Goal: Task Accomplishment & Management: Complete application form

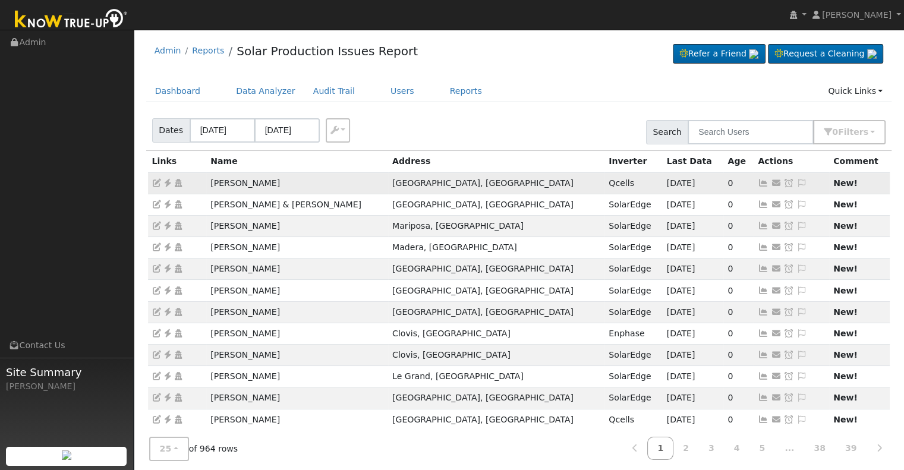
click at [166, 184] on icon at bounding box center [167, 183] width 11 height 8
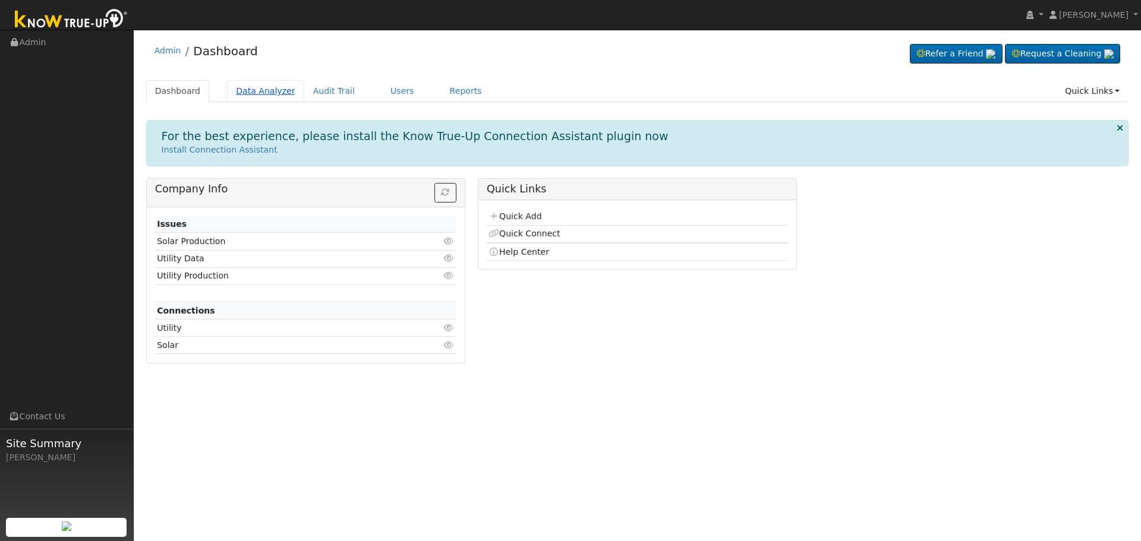
click at [273, 94] on link "Data Analyzer" at bounding box center [265, 91] width 77 height 22
click at [230, 91] on link "Data Analyzer" at bounding box center [265, 91] width 77 height 22
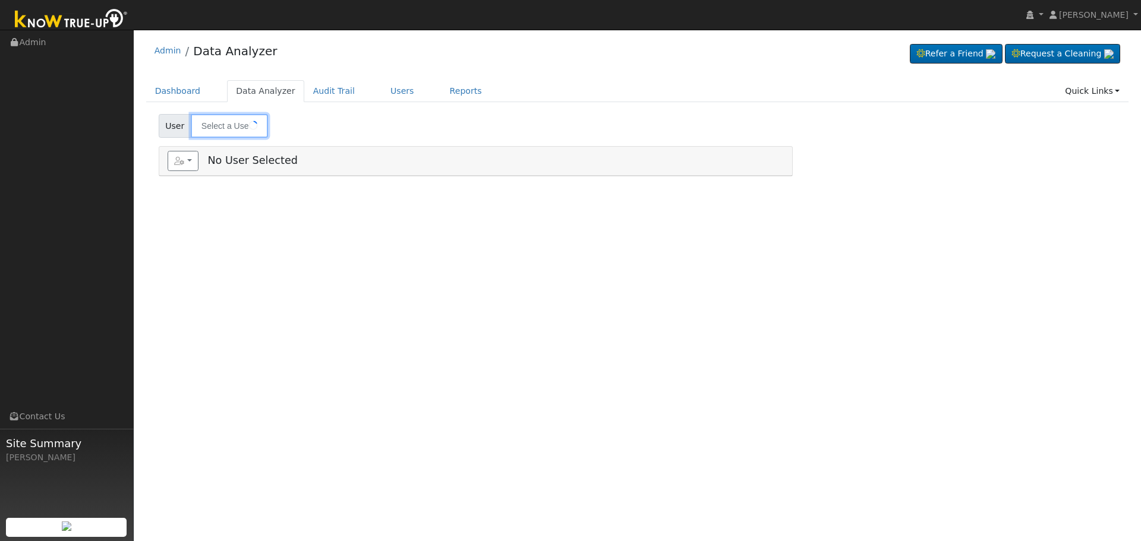
type input "[PERSON_NAME] & [PERSON_NAME]"
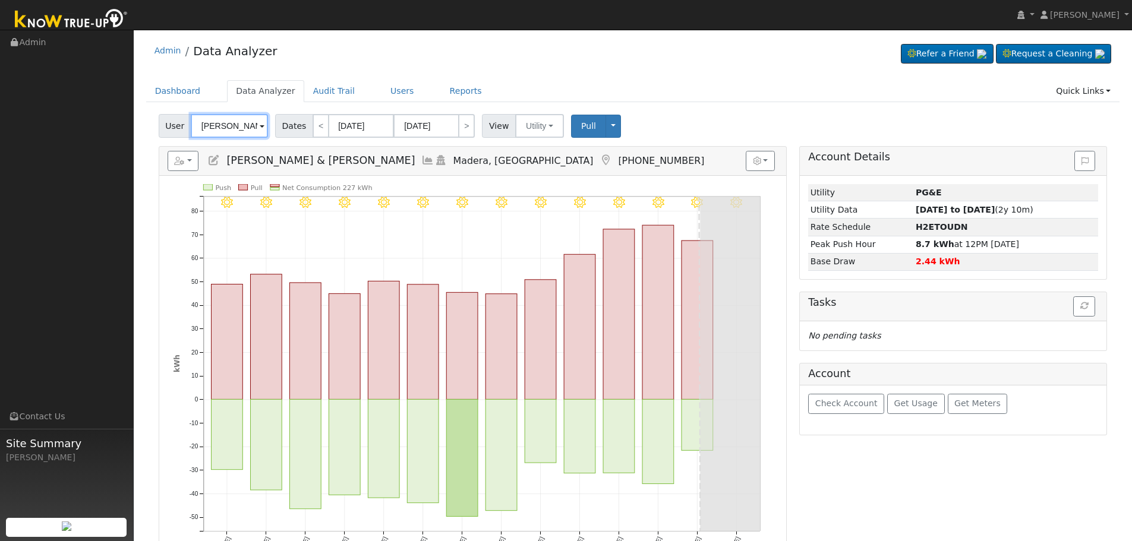
click at [247, 118] on input "Jovanna Torres & Narciso Medina" at bounding box center [229, 126] width 77 height 24
click at [203, 120] on input "Jovanna Torres & Narciso Medina" at bounding box center [229, 126] width 77 height 24
click at [203, 120] on input "[PERSON_NAME] & [PERSON_NAME]" at bounding box center [229, 126] width 77 height 24
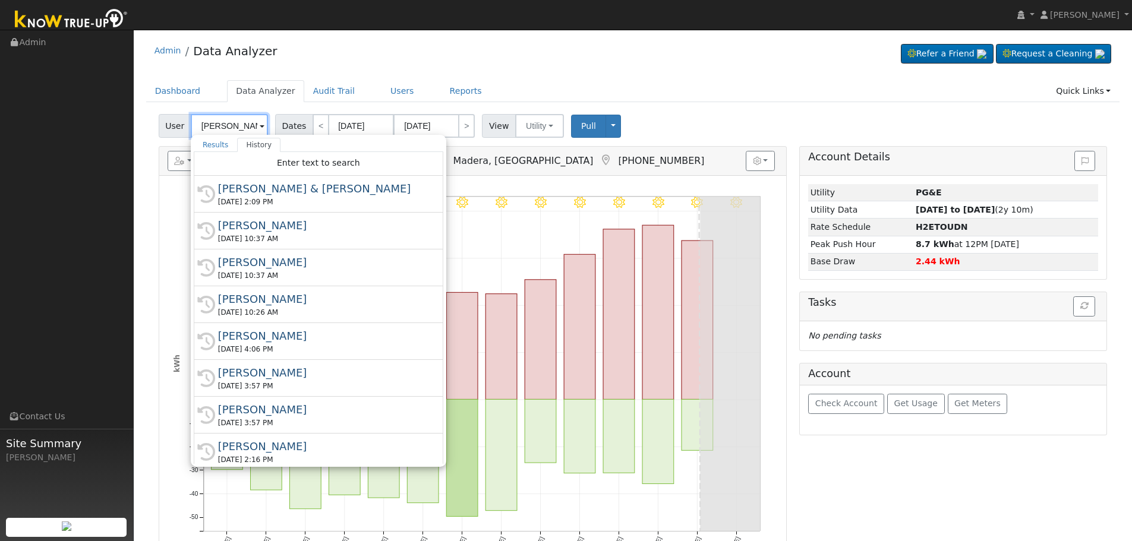
paste input "Sweitzer, Marl"
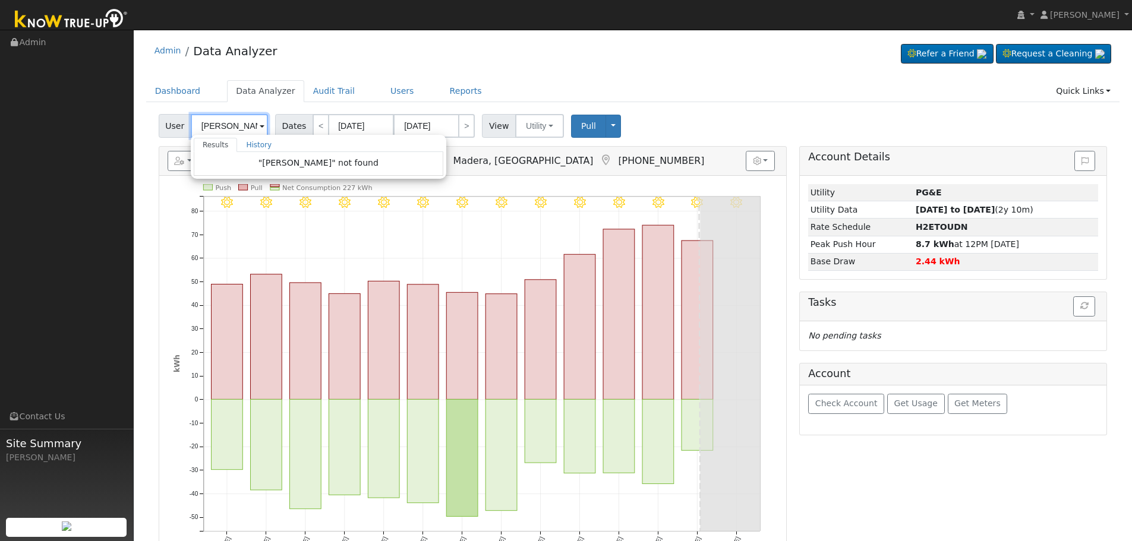
drag, startPoint x: 234, startPoint y: 127, endPoint x: 171, endPoint y: 128, distance: 63.0
click at [171, 128] on div "User Sweitzer, Marla Results History "Sweitzer, Marla" not found Enter text to …" at bounding box center [215, 126] width 112 height 24
type input "J"
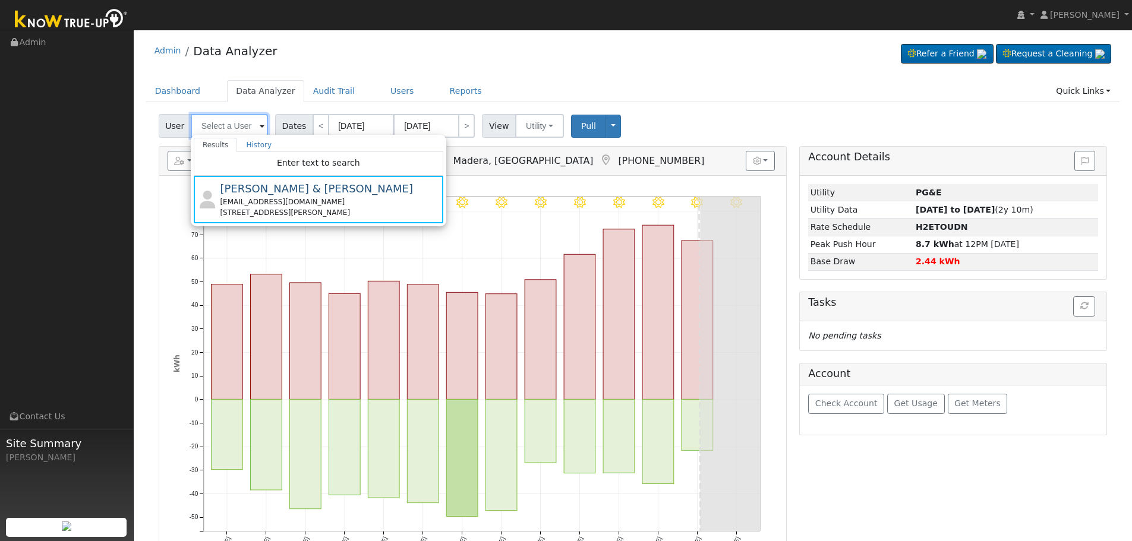
paste input "Sweitzer, Marla"
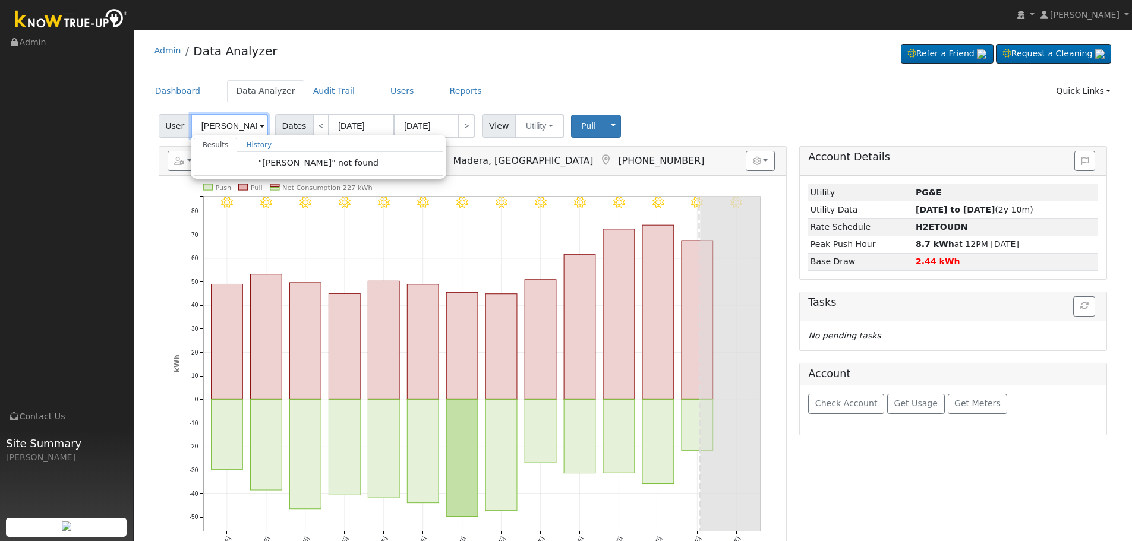
drag, startPoint x: 233, startPoint y: 128, endPoint x: 197, endPoint y: 124, distance: 37.1
click at [197, 124] on input "Sweitzer, Marla" at bounding box center [229, 126] width 77 height 24
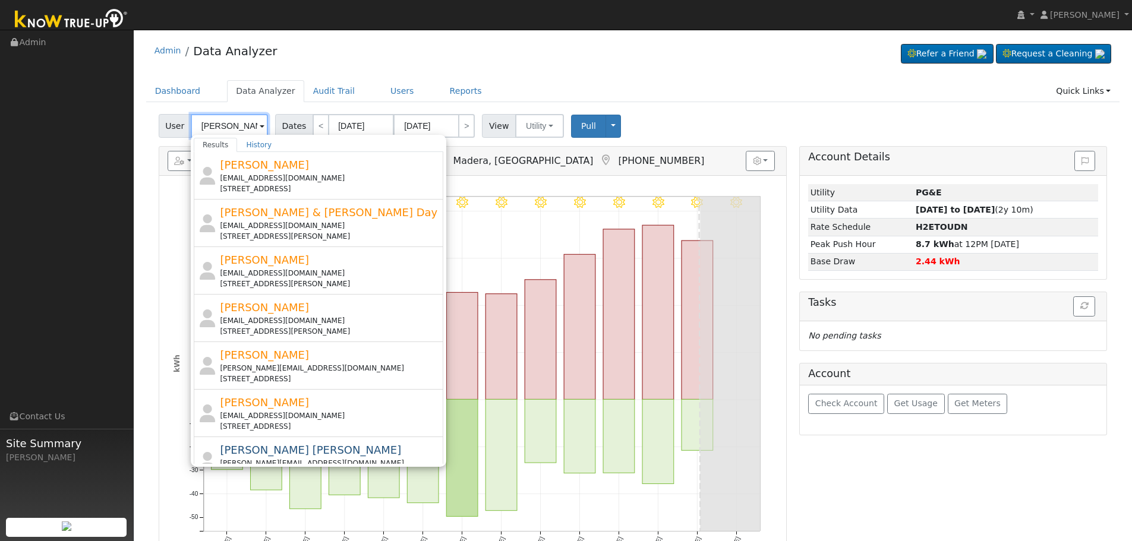
click at [232, 118] on input "Marla" at bounding box center [229, 126] width 77 height 24
paste input "Sweitzer,"
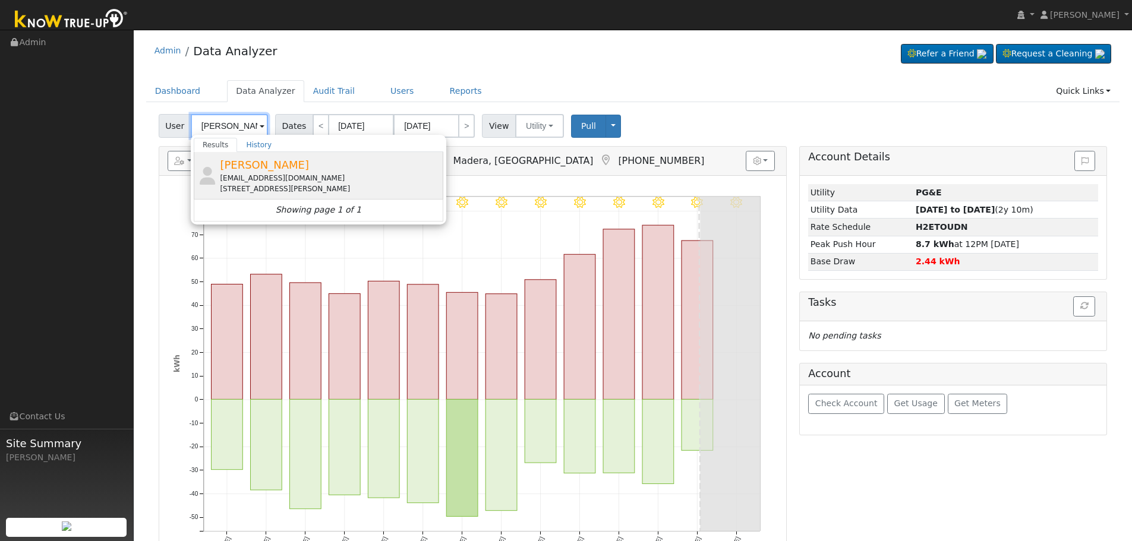
type input "[PERSON_NAME]"
click at [305, 182] on div "marlasweitzer@gmail.com" at bounding box center [330, 178] width 220 height 11
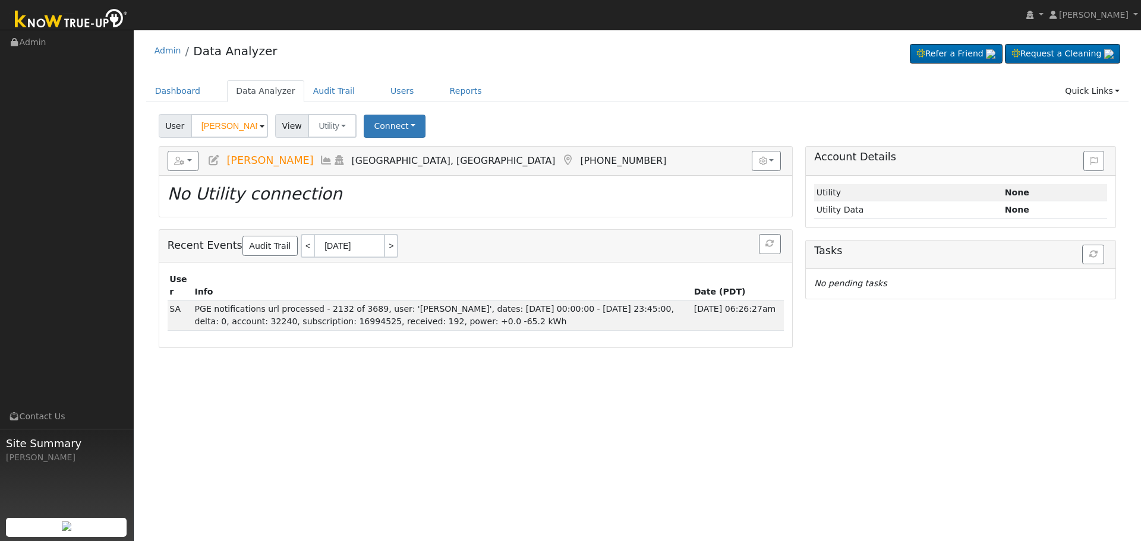
click at [219, 157] on icon at bounding box center [213, 160] width 13 height 11
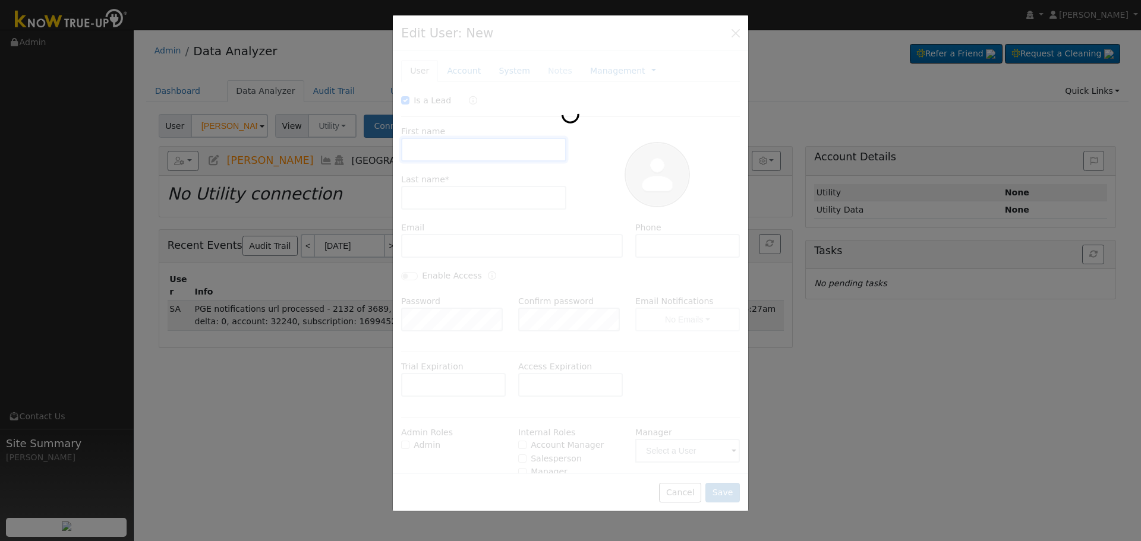
checkbox input "true"
type input "Marla"
type input "Sweitzer"
type input "marlasweitzer@gmail.com"
type input "941-587-5874"
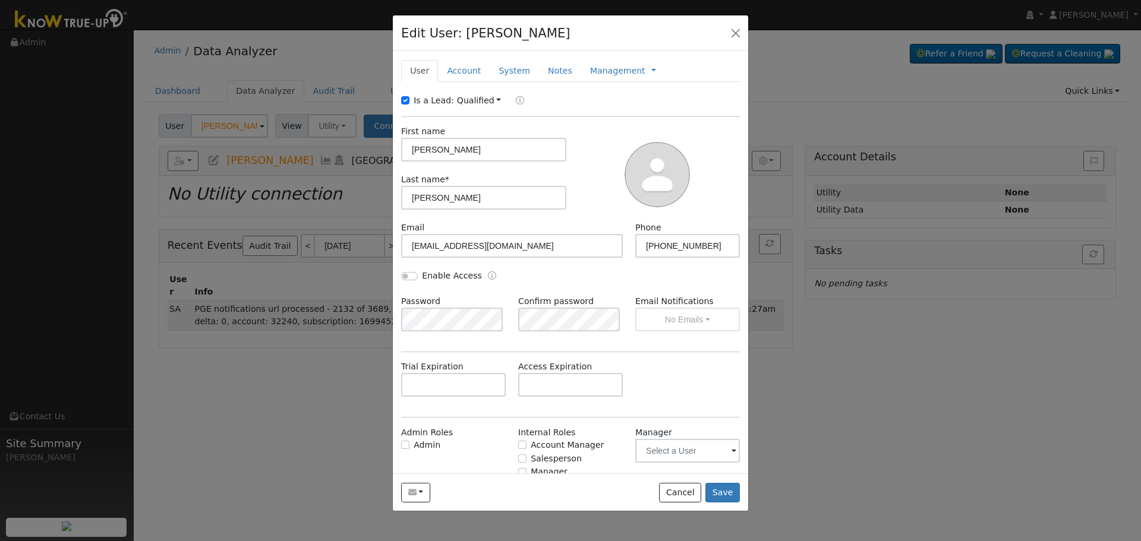
click at [473, 99] on link "Qualified" at bounding box center [479, 101] width 45 height 10
click at [407, 99] on input "Is a Lead:" at bounding box center [405, 100] width 8 height 8
checkbox input "false"
click at [406, 277] on input "Enable Access" at bounding box center [409, 276] width 17 height 8
checkbox input "true"
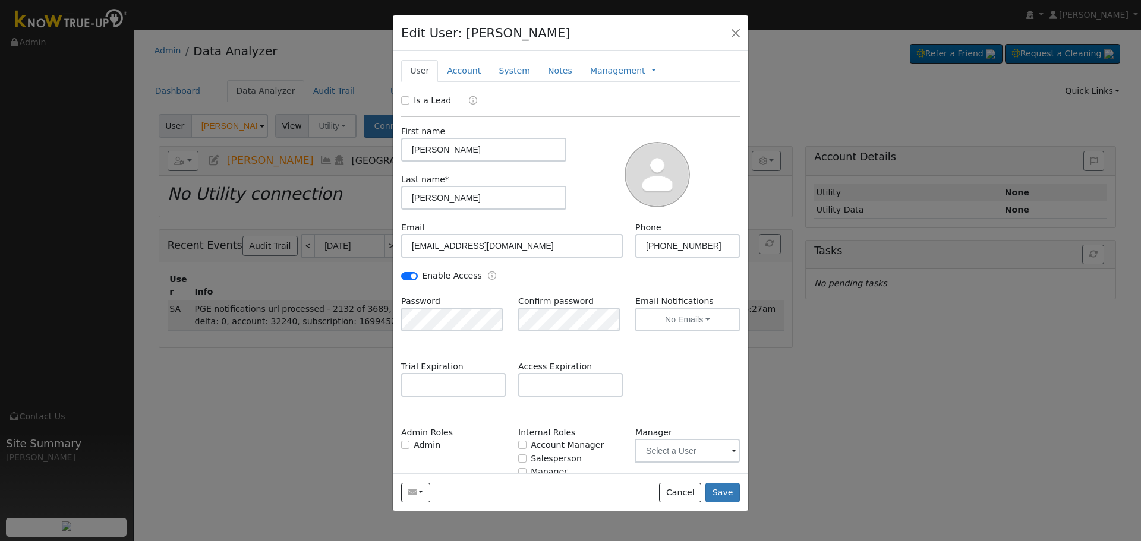
click at [643, 372] on div "Trial Expiration Access Expiration" at bounding box center [570, 385] width 351 height 48
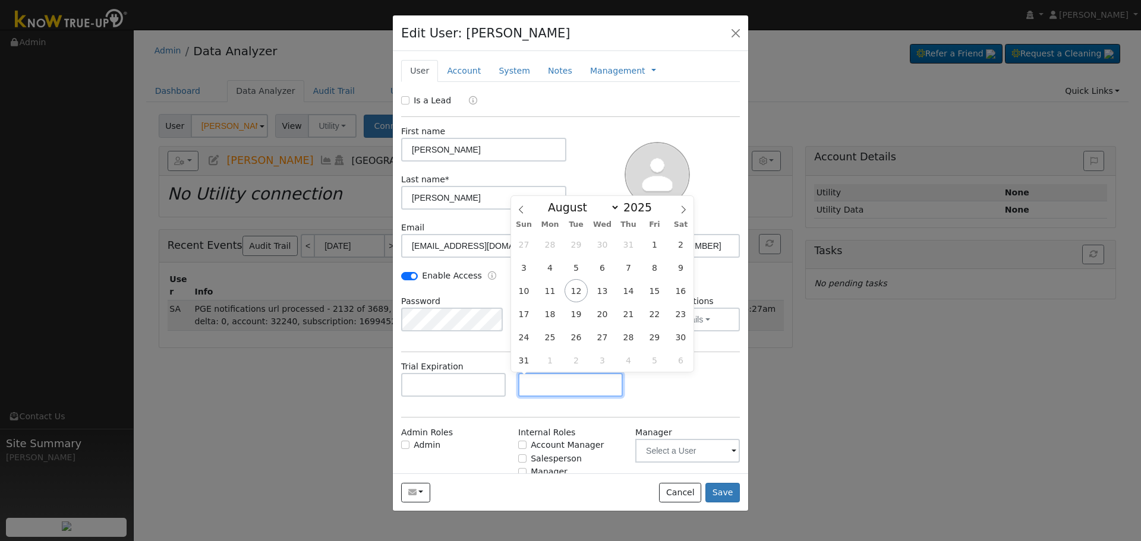
click at [570, 387] on input "text" at bounding box center [570, 385] width 105 height 24
click at [461, 75] on link "Account" at bounding box center [464, 71] width 52 height 22
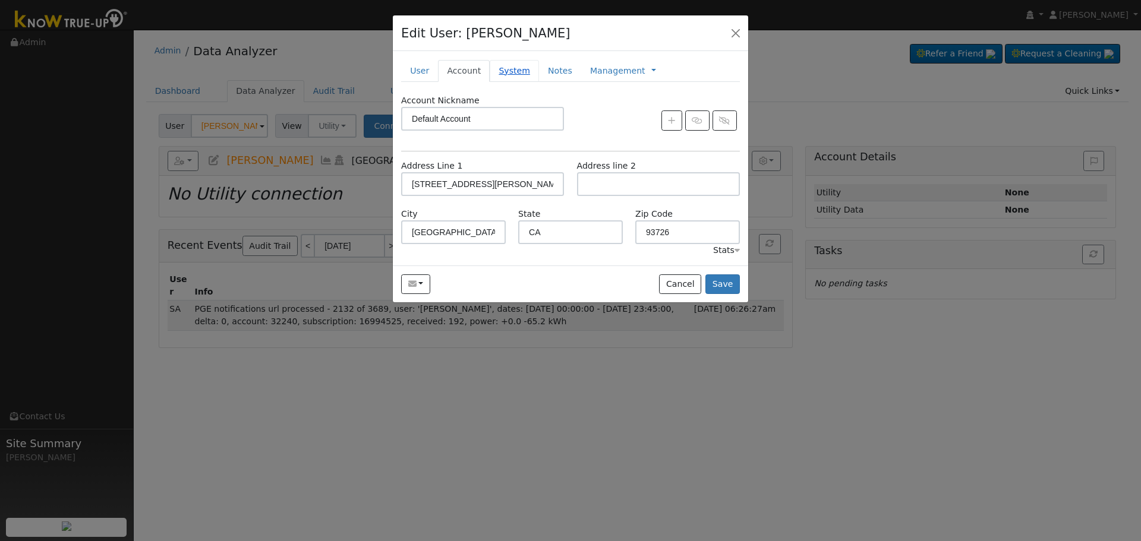
click at [506, 73] on link "System" at bounding box center [514, 71] width 49 height 22
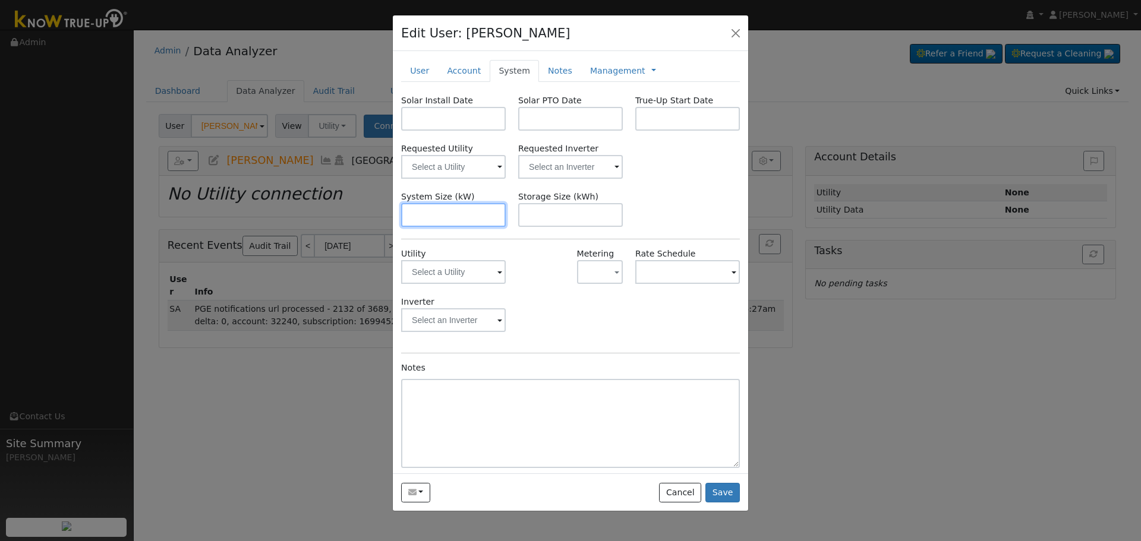
paste input "8.610"
type input "8.6"
click at [446, 166] on input "text" at bounding box center [453, 167] width 105 height 24
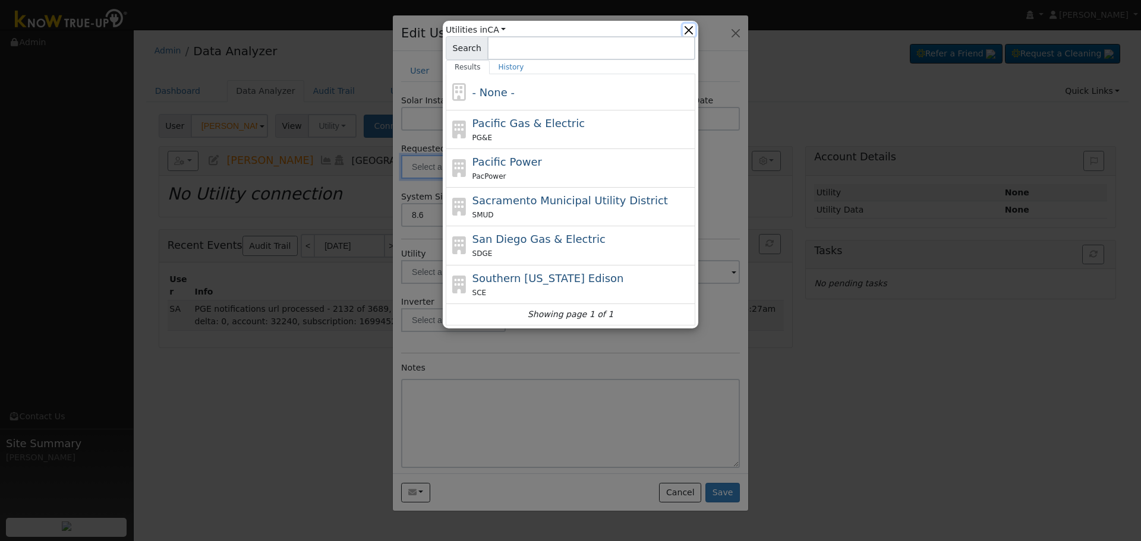
drag, startPoint x: 692, startPoint y: 29, endPoint x: 686, endPoint y: 33, distance: 7.7
click at [691, 31] on button "button" at bounding box center [689, 30] width 12 height 12
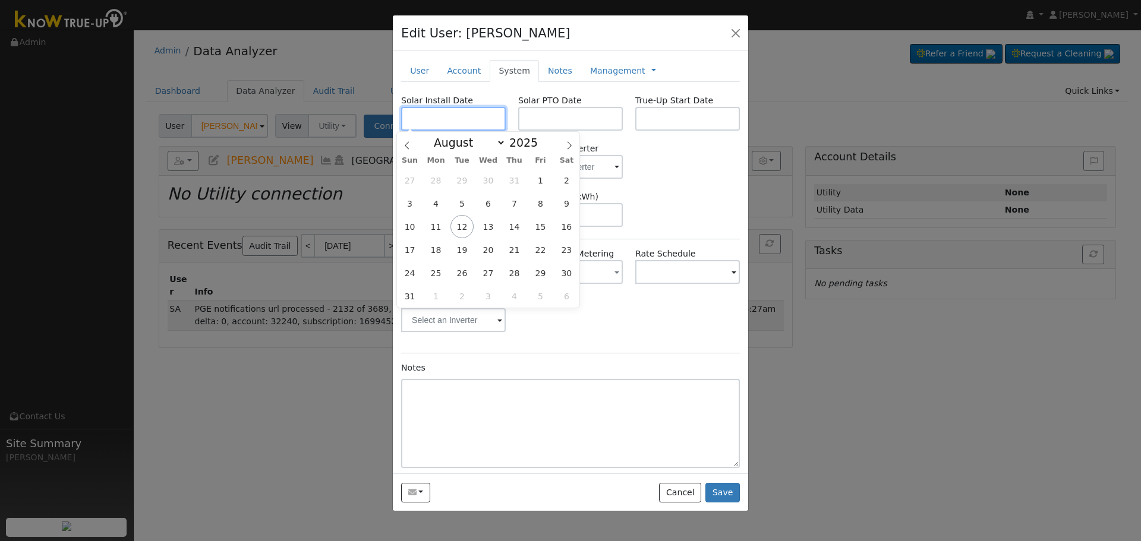
paste input "7/14/2025"
type input "07/14/2025"
click at [720, 181] on div "Solar Install Date 07/14/2025 Solar PTO Date True-Up Start Date Requested Utili…" at bounding box center [570, 281] width 339 height 374
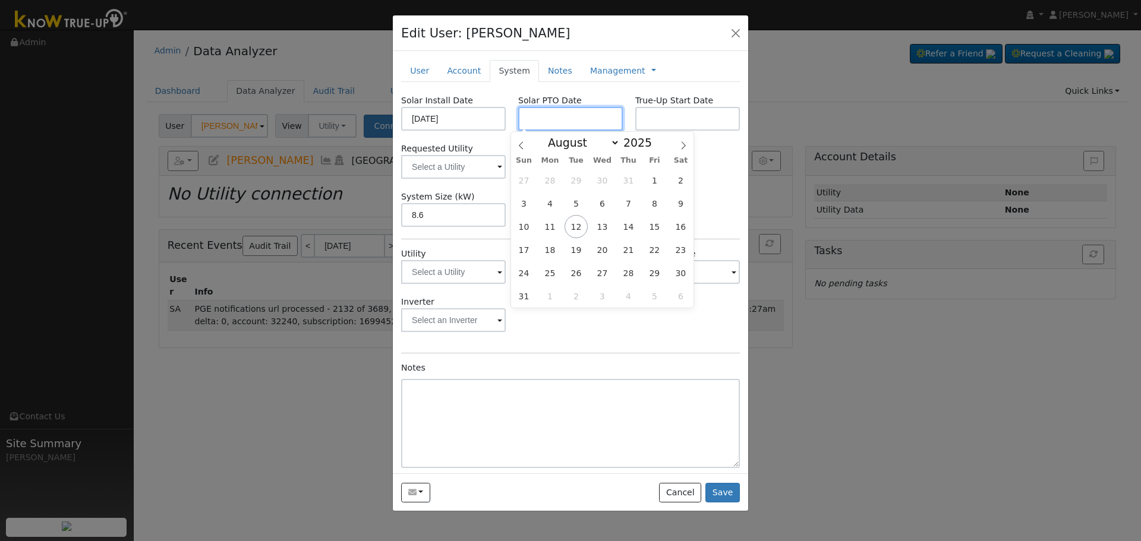
paste input "[DATE]"
type input "[DATE]"
click at [705, 180] on div "Solar Install Date 07/14/2025 Solar PTO Date 08/11/2025 True-Up Start Date Requ…" at bounding box center [570, 281] width 339 height 374
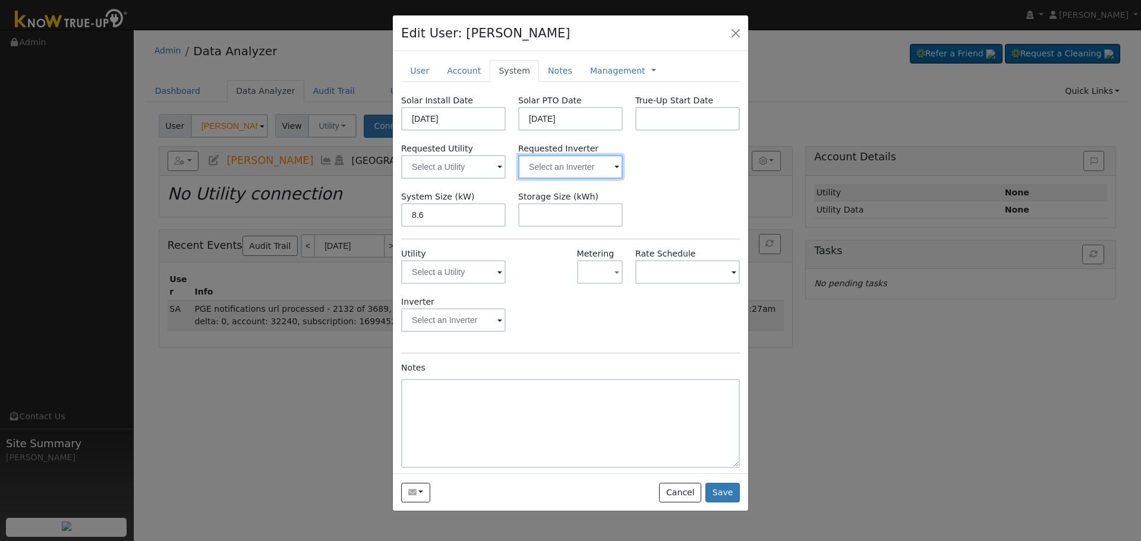
click at [506, 161] on input "text" at bounding box center [453, 167] width 105 height 24
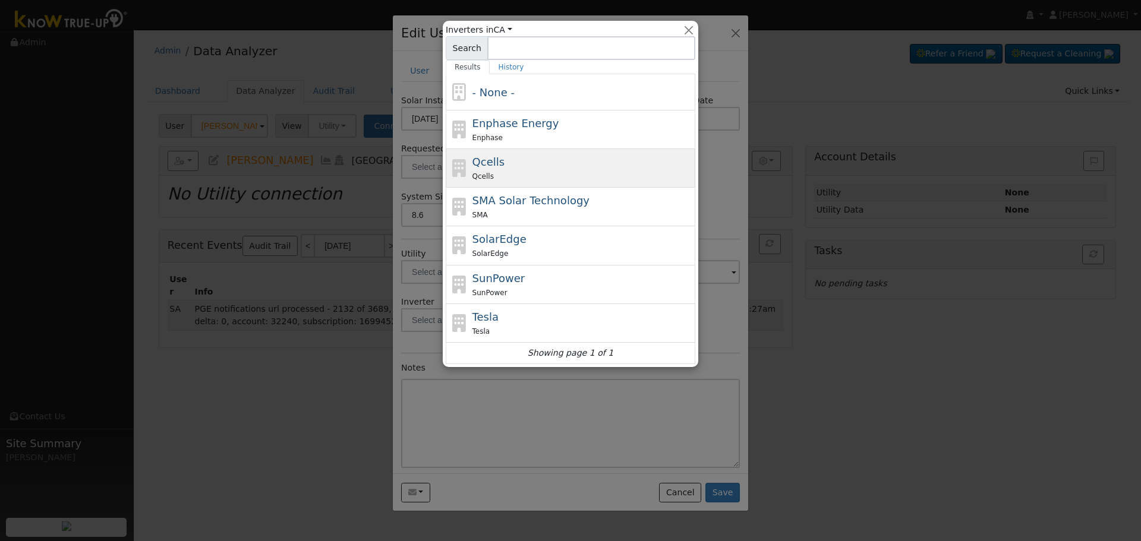
click at [548, 169] on div "Qcells Qcells" at bounding box center [582, 168] width 220 height 29
type input "Qcells"
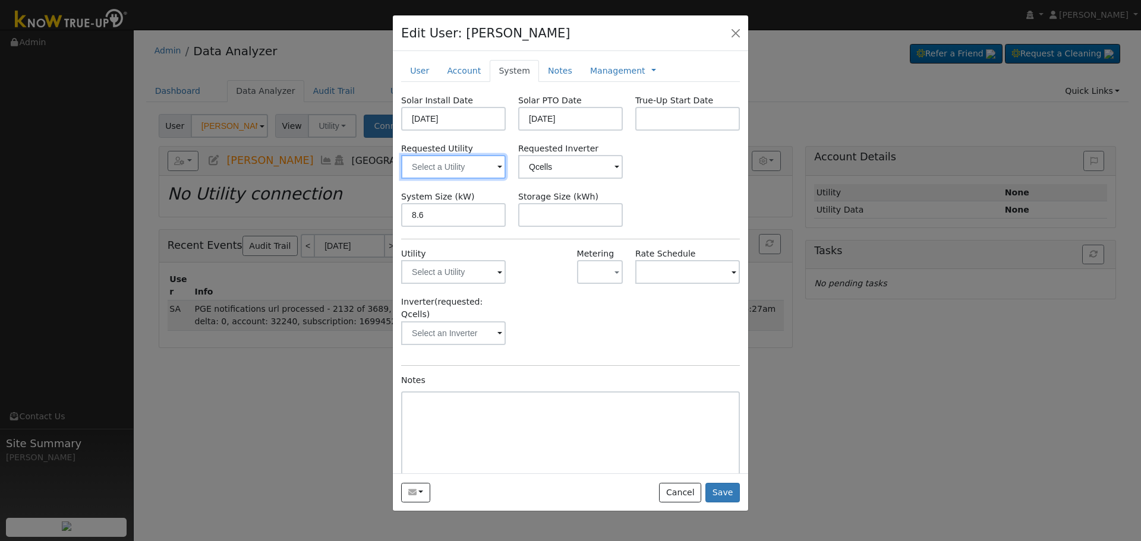
click at [449, 171] on input "text" at bounding box center [453, 167] width 105 height 24
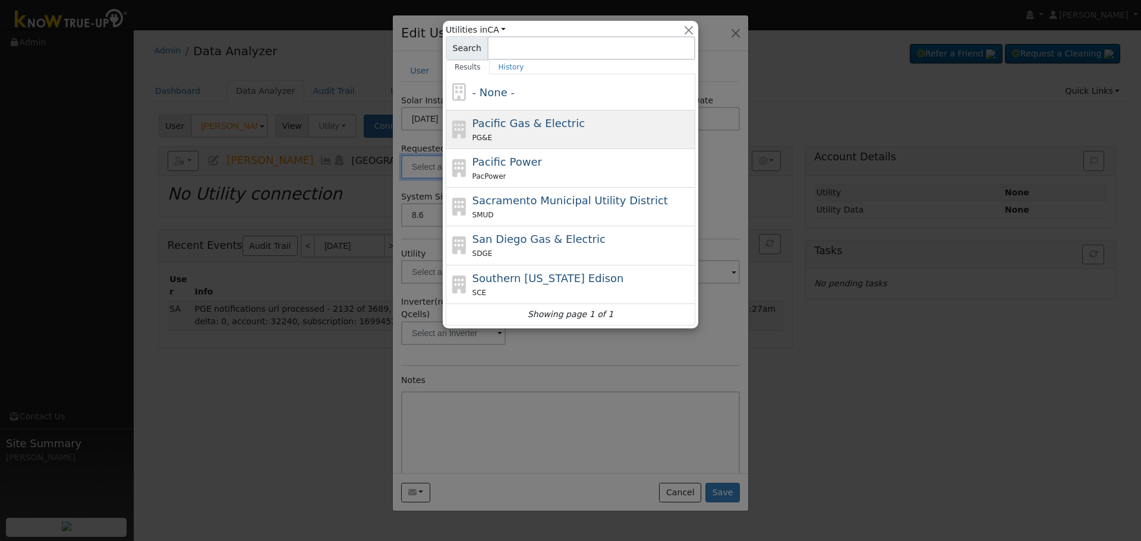
click at [542, 132] on div "PG&E" at bounding box center [582, 137] width 220 height 12
type input "Pacific Gas & Electric"
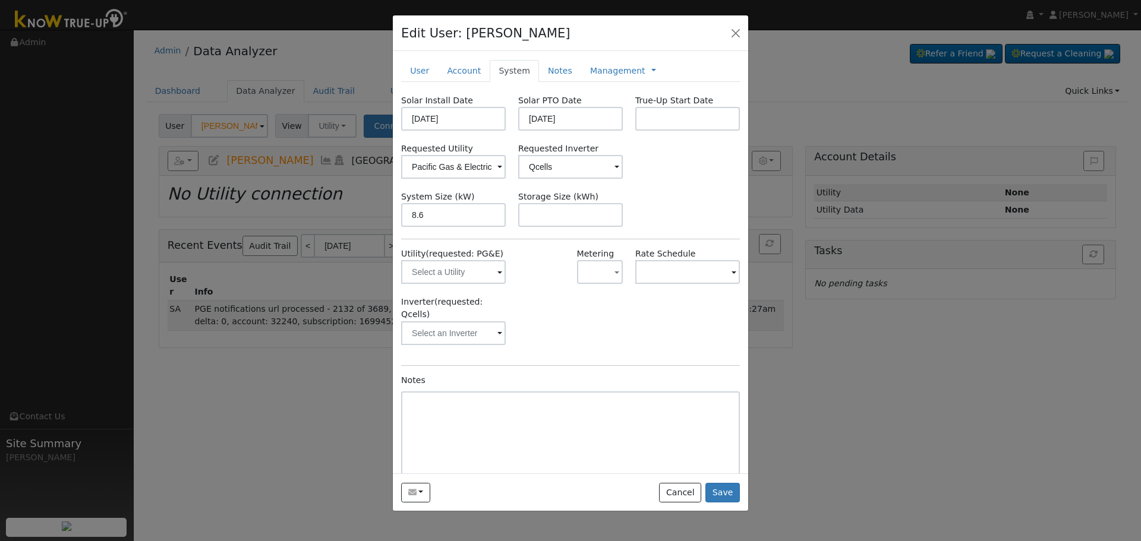
click at [557, 228] on div "Solar Install Date 07/14/2025 Solar PTO Date 08/11/2025 True-Up Start Date Requ…" at bounding box center [570, 287] width 339 height 386
click at [557, 220] on input "text" at bounding box center [570, 215] width 105 height 24
paste input "20.00"
type input "20"
click at [643, 211] on div "System Size (kW) 8.6 Storage Size (kWh) 20" at bounding box center [570, 209] width 351 height 36
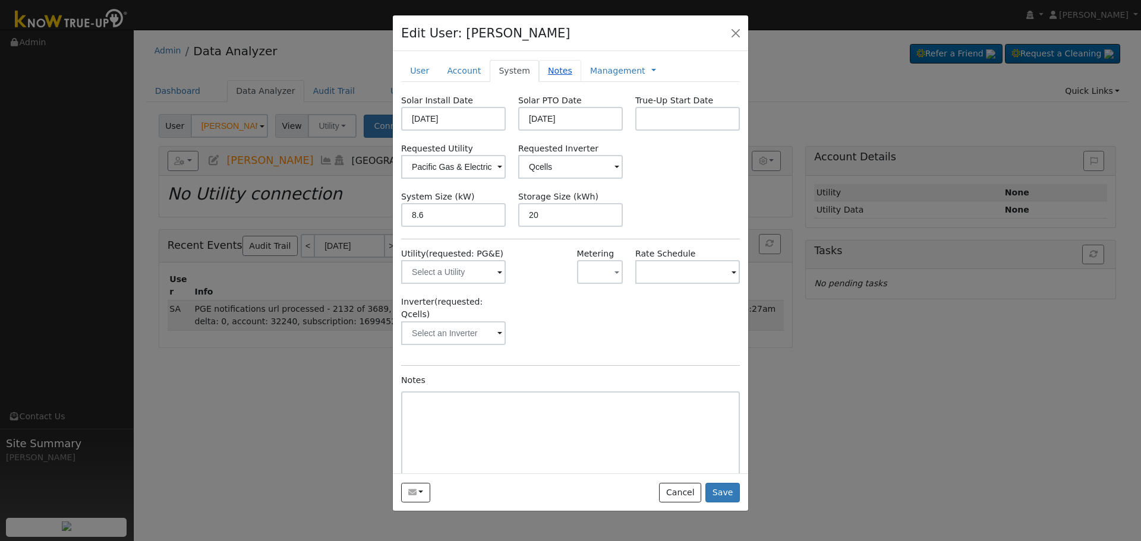
click at [547, 64] on link "Notes" at bounding box center [560, 71] width 42 height 22
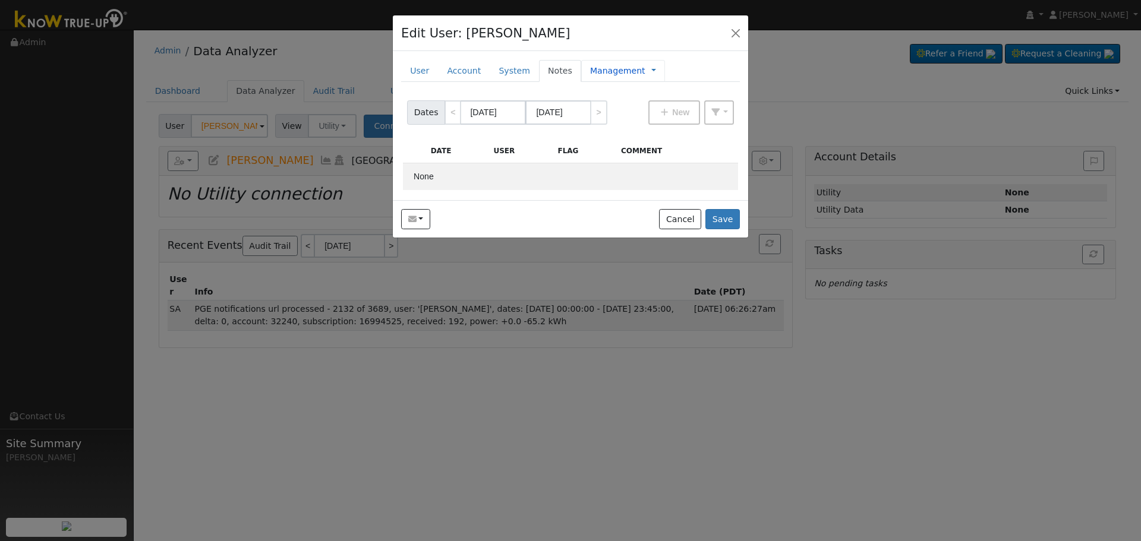
click at [604, 69] on link "Management" at bounding box center [617, 71] width 55 height 12
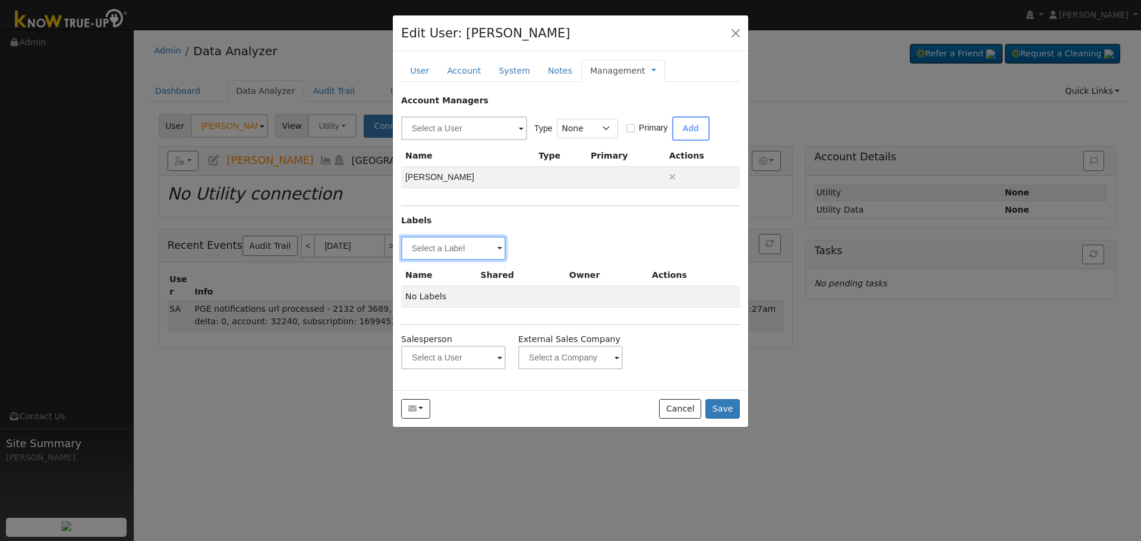
click at [477, 244] on input "text" at bounding box center [453, 248] width 105 height 24
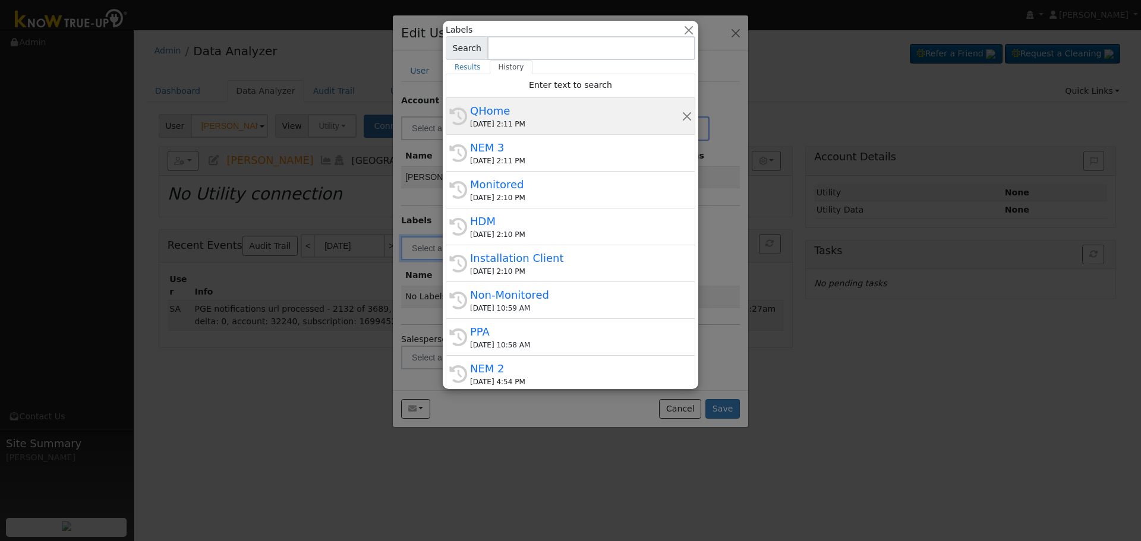
click at [589, 112] on div "QHome" at bounding box center [575, 111] width 211 height 16
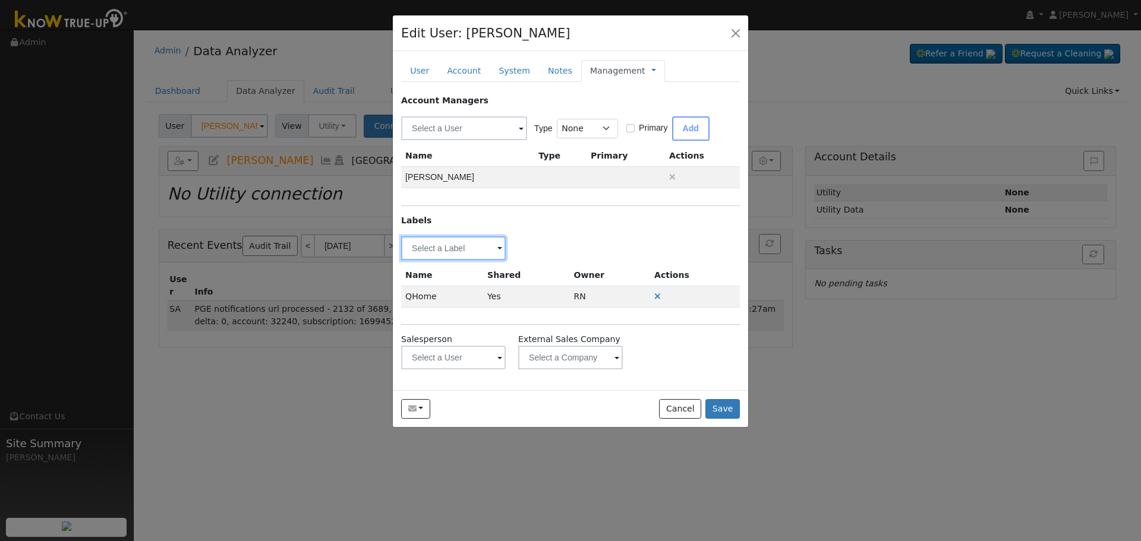
click at [466, 245] on input "text" at bounding box center [453, 248] width 105 height 24
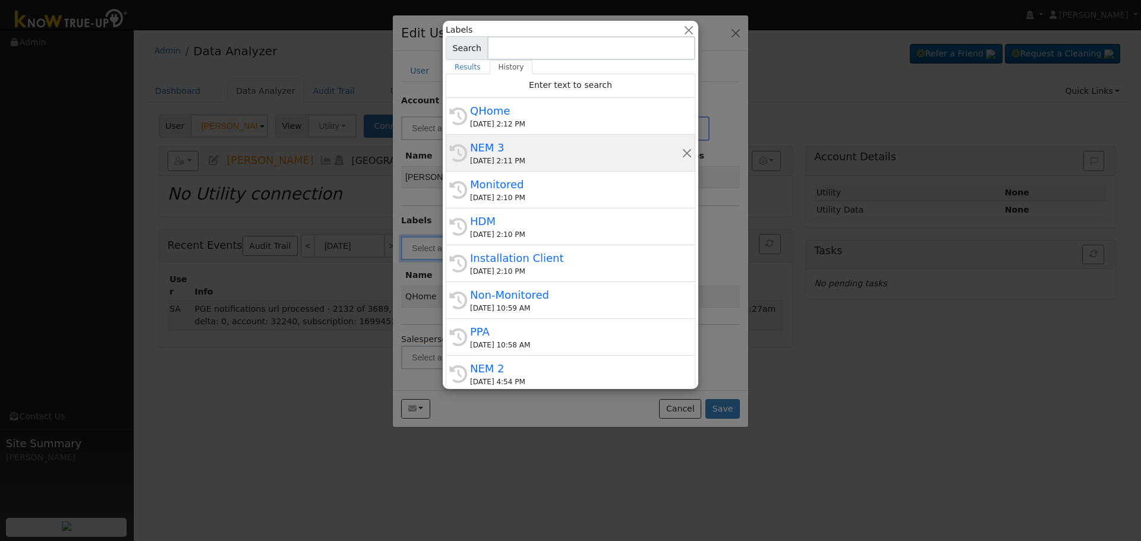
click at [513, 146] on div "NEM 3" at bounding box center [575, 148] width 211 height 16
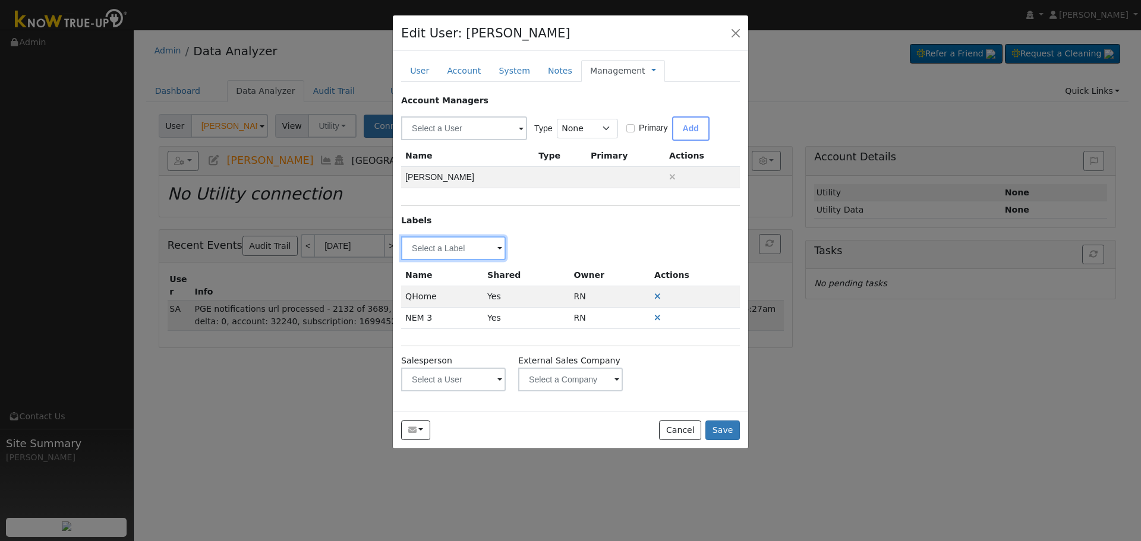
click at [482, 247] on input "text" at bounding box center [453, 248] width 105 height 24
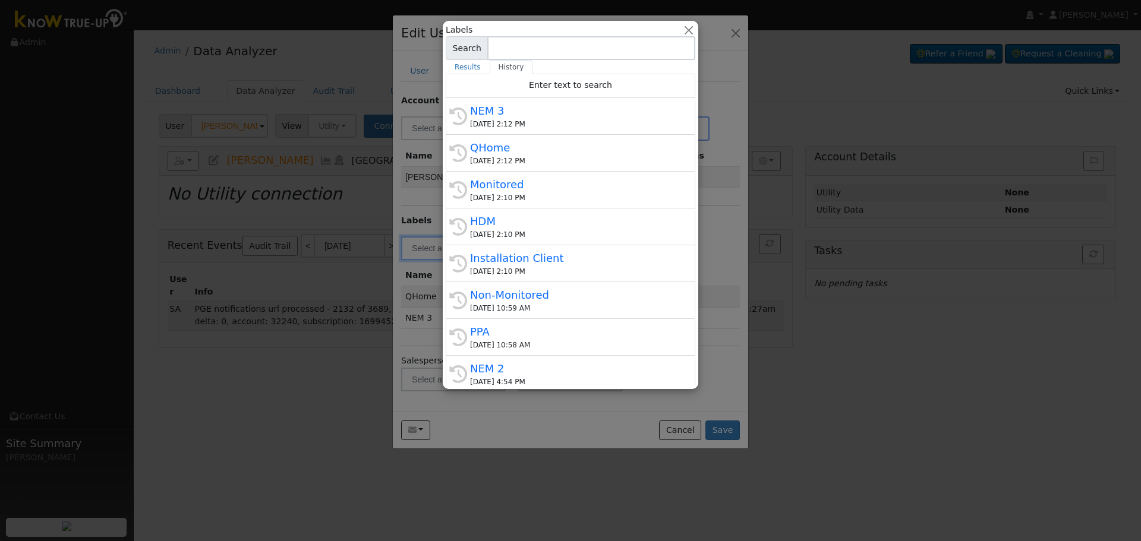
click at [472, 282] on div "History Installation Client 08/11/2025 2:10 PM" at bounding box center [571, 300] width 250 height 37
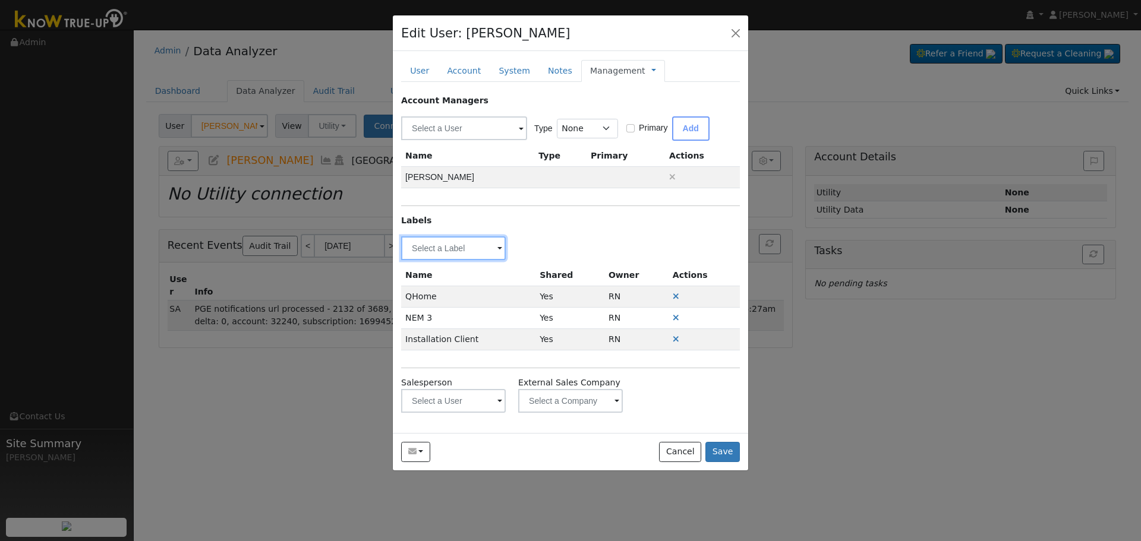
click at [472, 247] on input "text" at bounding box center [453, 248] width 105 height 24
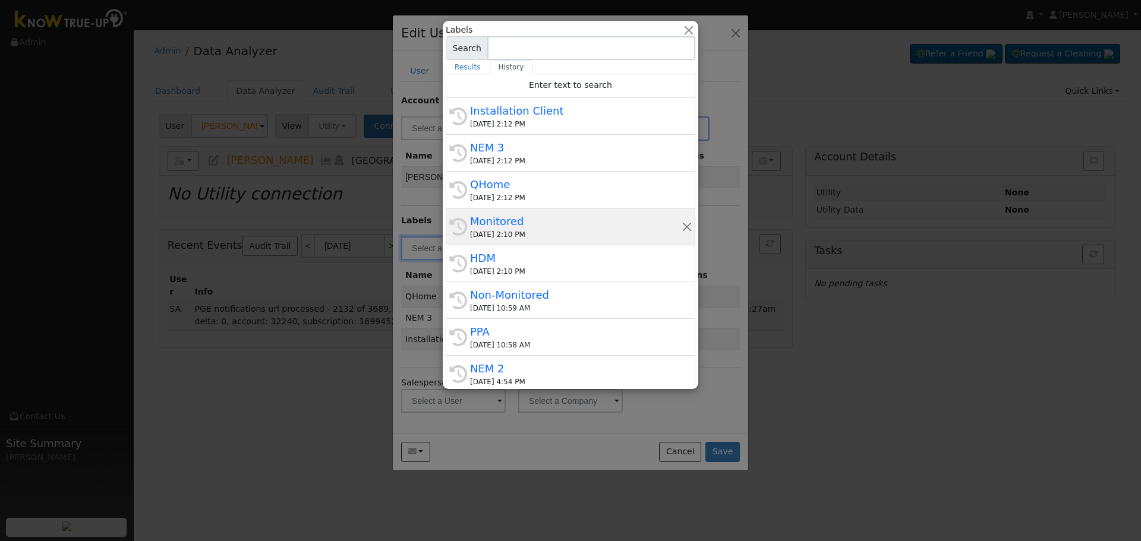
click at [511, 220] on div "Monitored" at bounding box center [575, 221] width 211 height 16
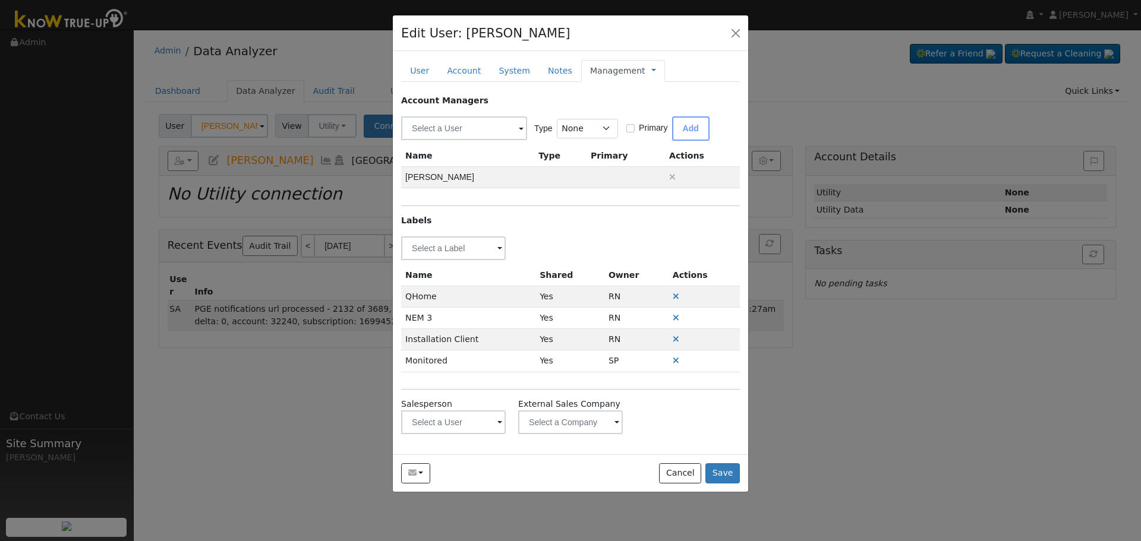
click at [438, 235] on div "Account Managers Type None Manager Sales Other Primary Add Name Type Primary Ac…" at bounding box center [570, 264] width 339 height 340
click at [438, 243] on input "text" at bounding box center [453, 248] width 105 height 24
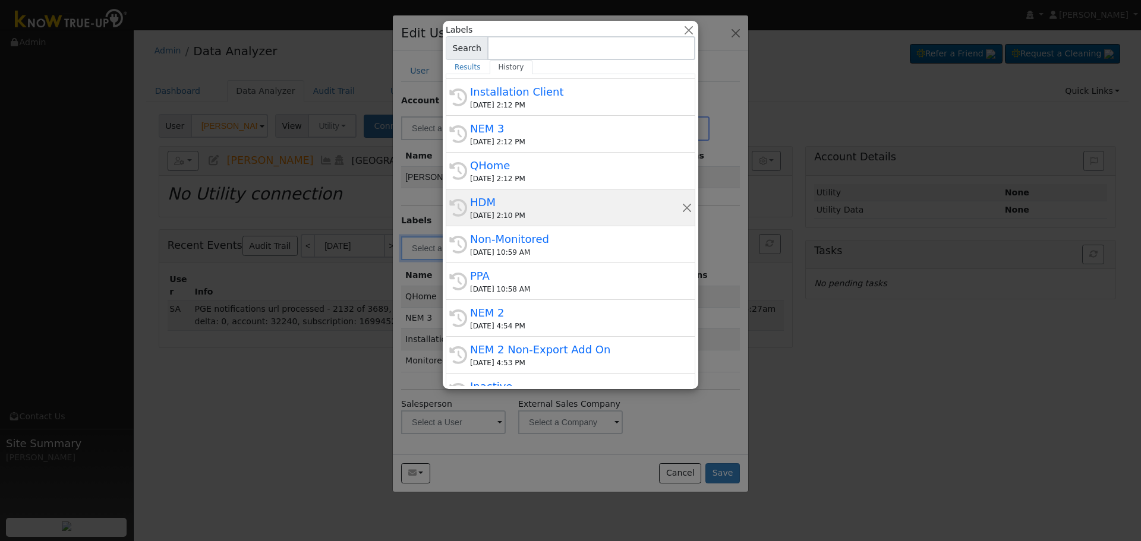
scroll to position [178, 0]
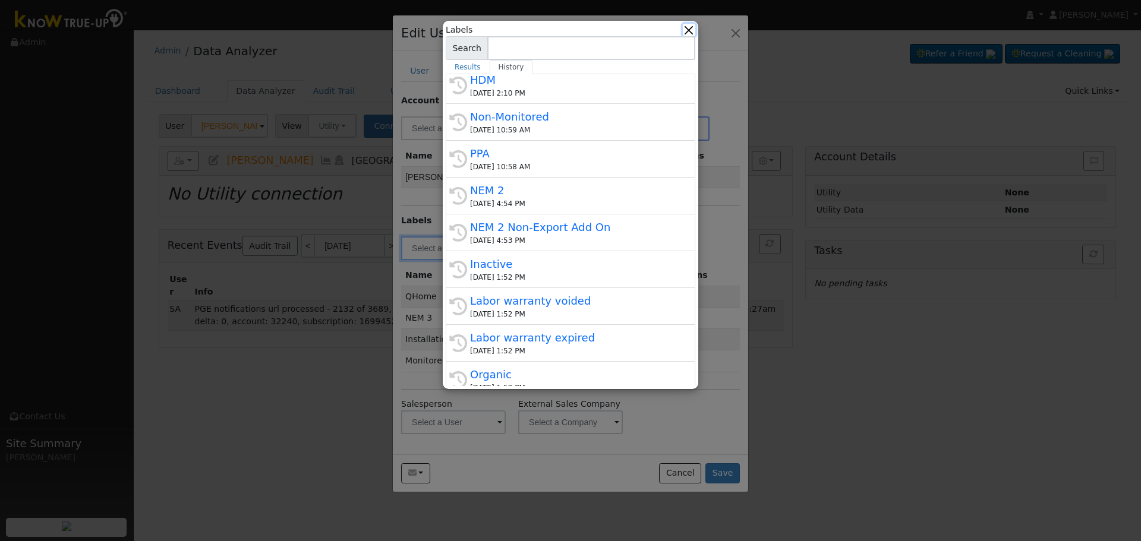
click at [688, 30] on button "button" at bounding box center [689, 30] width 12 height 12
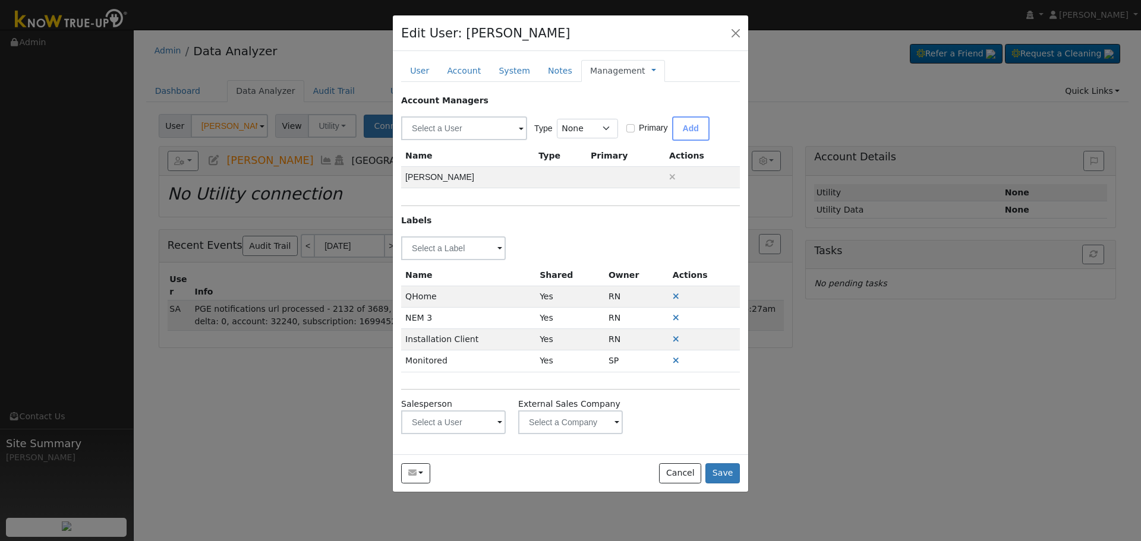
click at [602, 66] on link "Management" at bounding box center [617, 71] width 55 height 12
click at [674, 106] on link "Billing" at bounding box center [693, 108] width 83 height 17
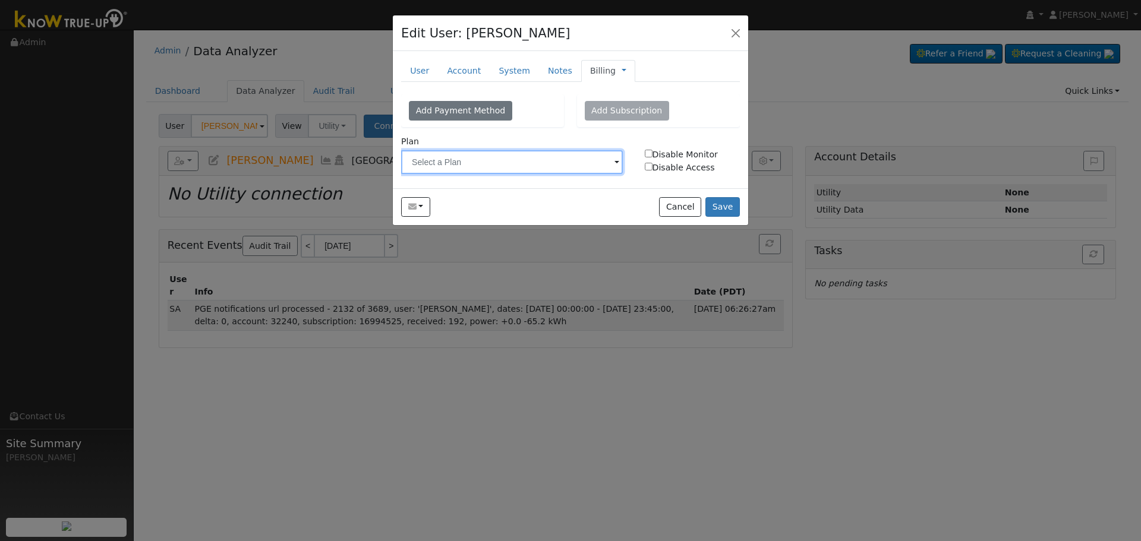
click at [475, 160] on input "text" at bounding box center [512, 162] width 222 height 24
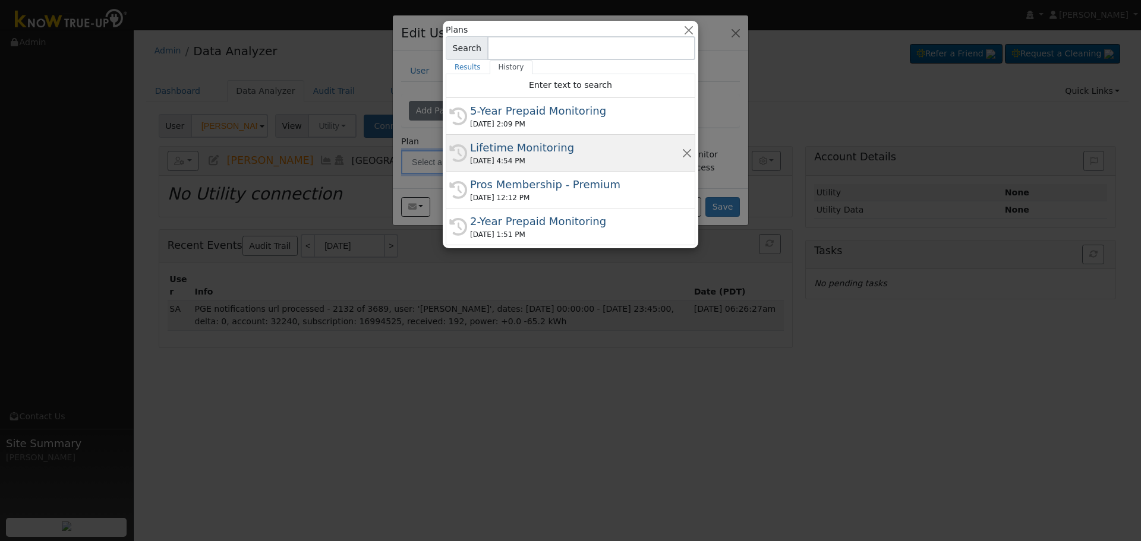
click at [544, 156] on div "08/08/2025 4:54 PM" at bounding box center [575, 161] width 211 height 11
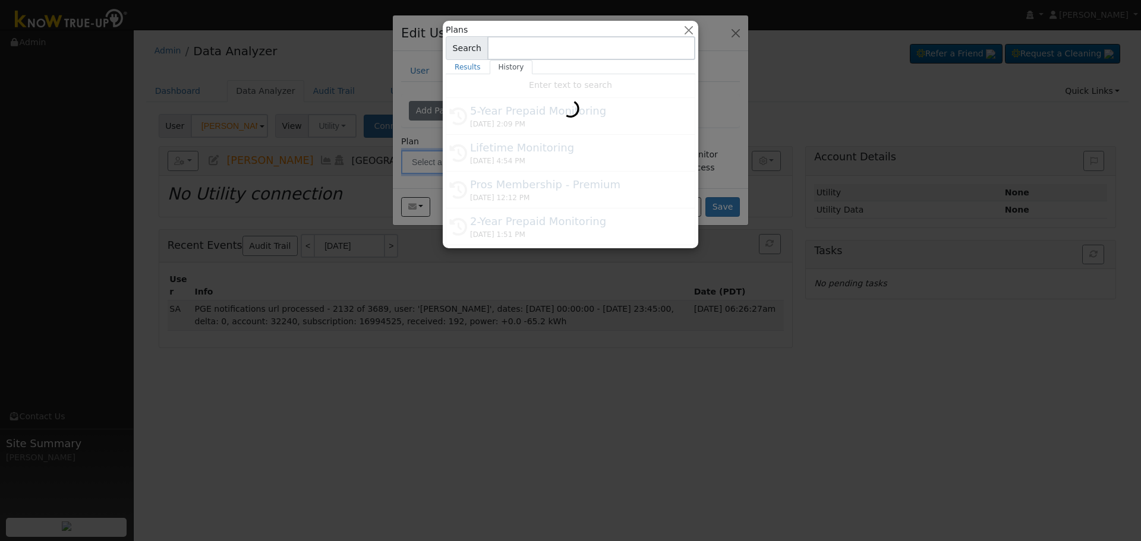
type input "Lifetime Monitoring"
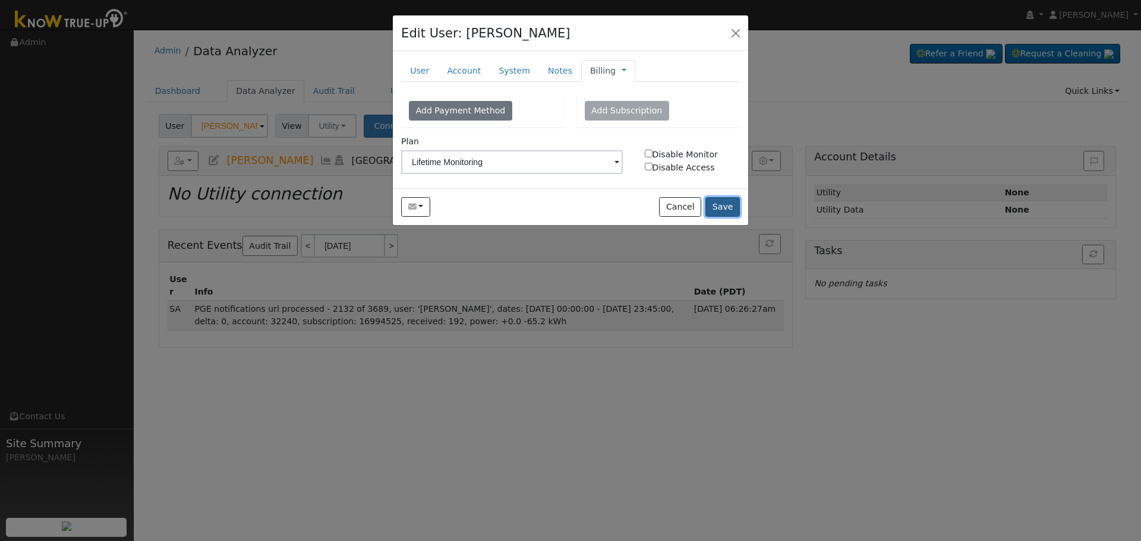
click at [732, 210] on button "Save" at bounding box center [722, 207] width 34 height 20
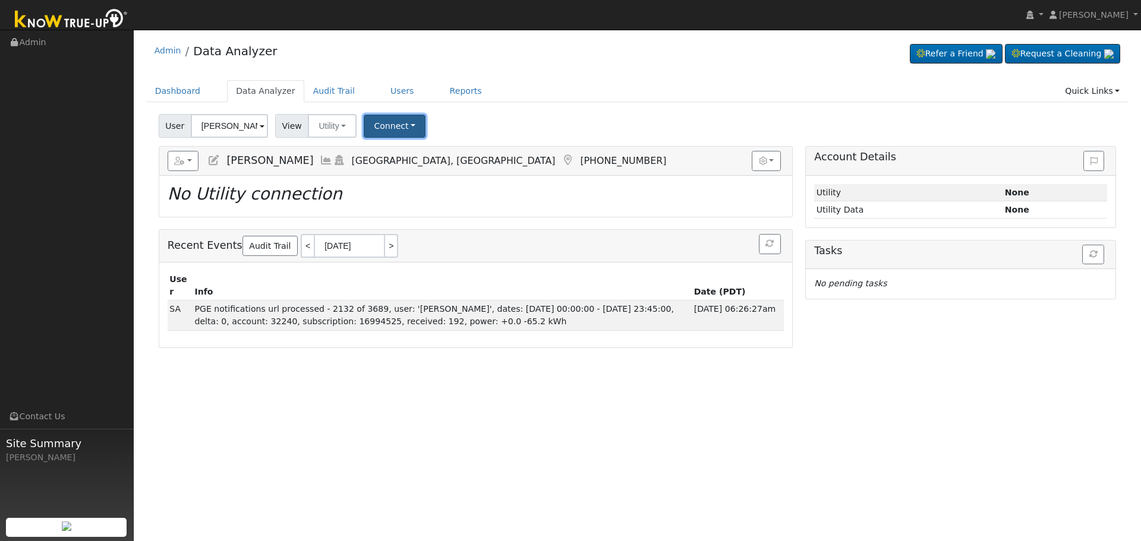
click at [372, 121] on button "Connect" at bounding box center [395, 126] width 62 height 23
drag, startPoint x: 384, startPoint y: 156, endPoint x: 376, endPoint y: 163, distance: 11.0
click at [385, 156] on link "Select a Provider" at bounding box center [411, 152] width 93 height 17
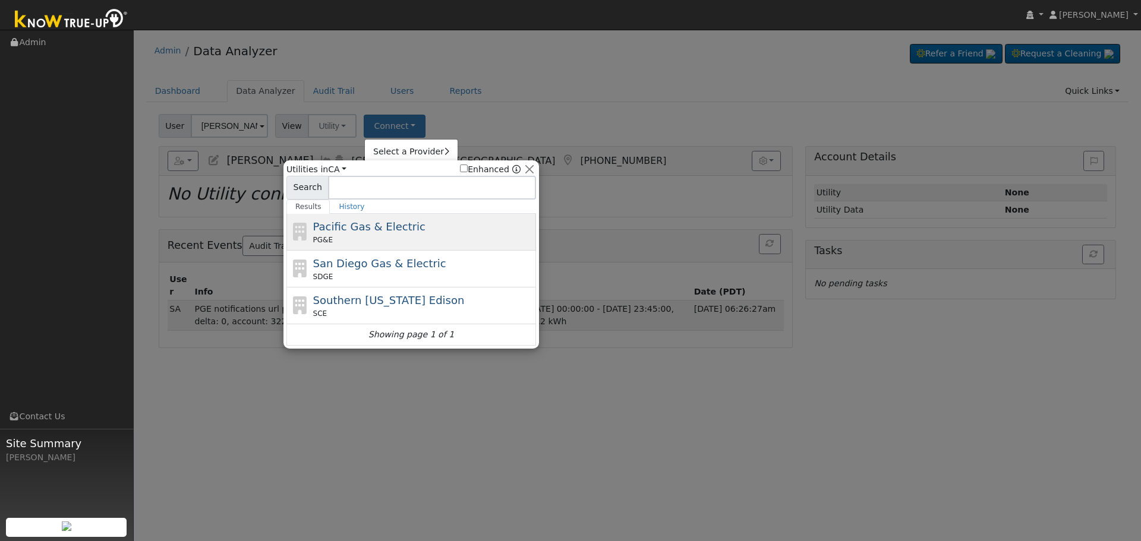
click at [336, 220] on span "Pacific Gas & Electric" at bounding box center [369, 226] width 112 height 12
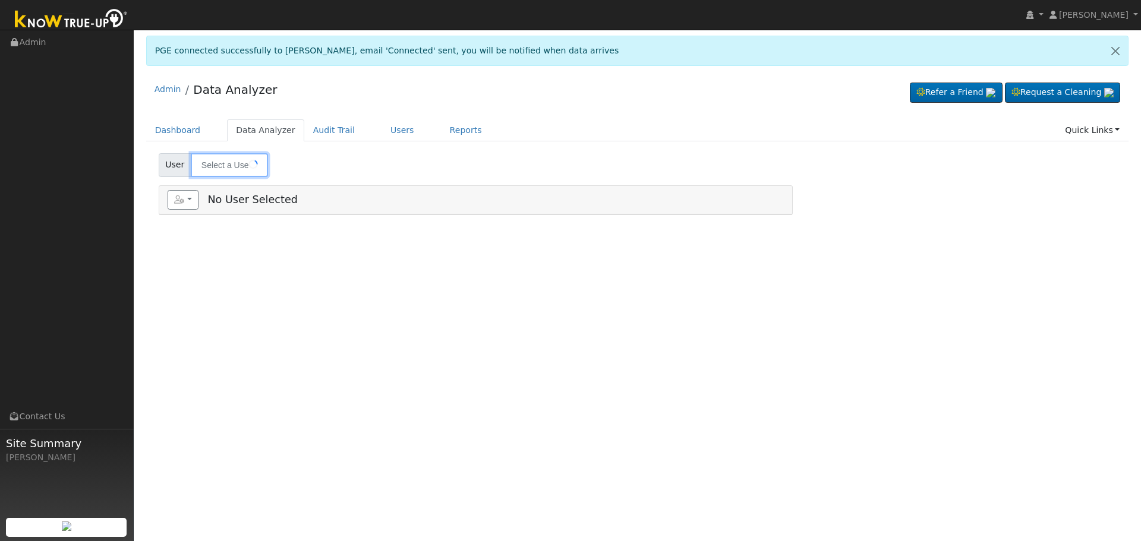
type input "[PERSON_NAME]"
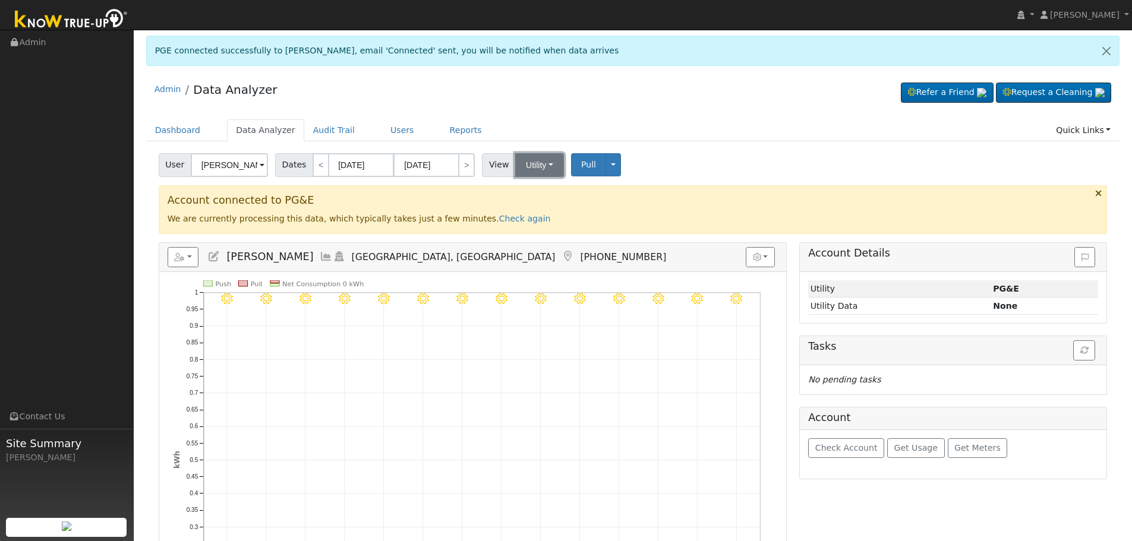
click at [523, 166] on button "Utility" at bounding box center [539, 165] width 49 height 24
click at [549, 206] on link "Solar" at bounding box center [554, 208] width 83 height 17
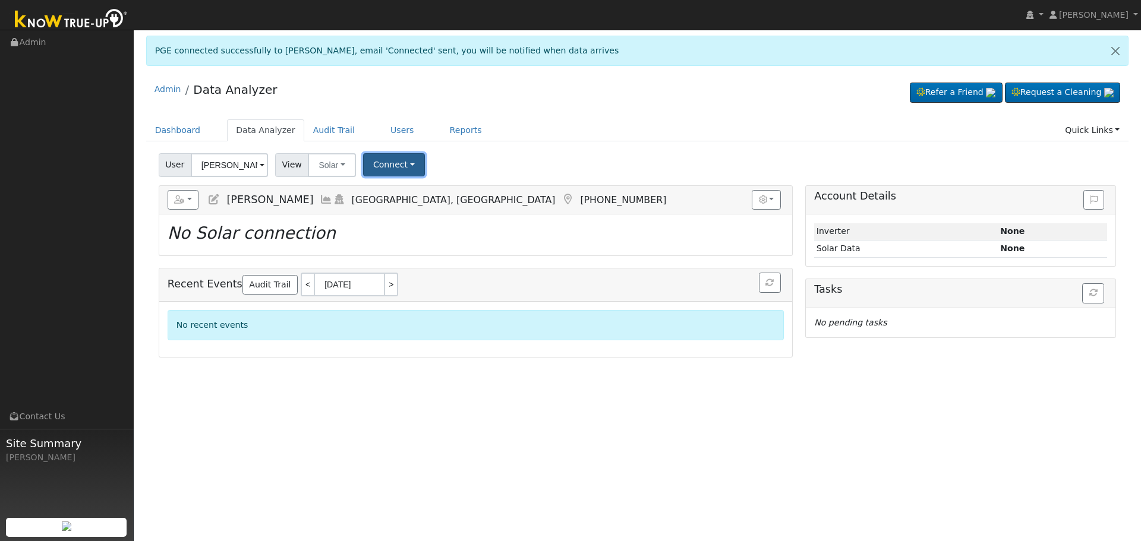
click at [375, 163] on button "Connect" at bounding box center [394, 164] width 62 height 23
click at [390, 185] on link "Select a Provider" at bounding box center [410, 190] width 93 height 17
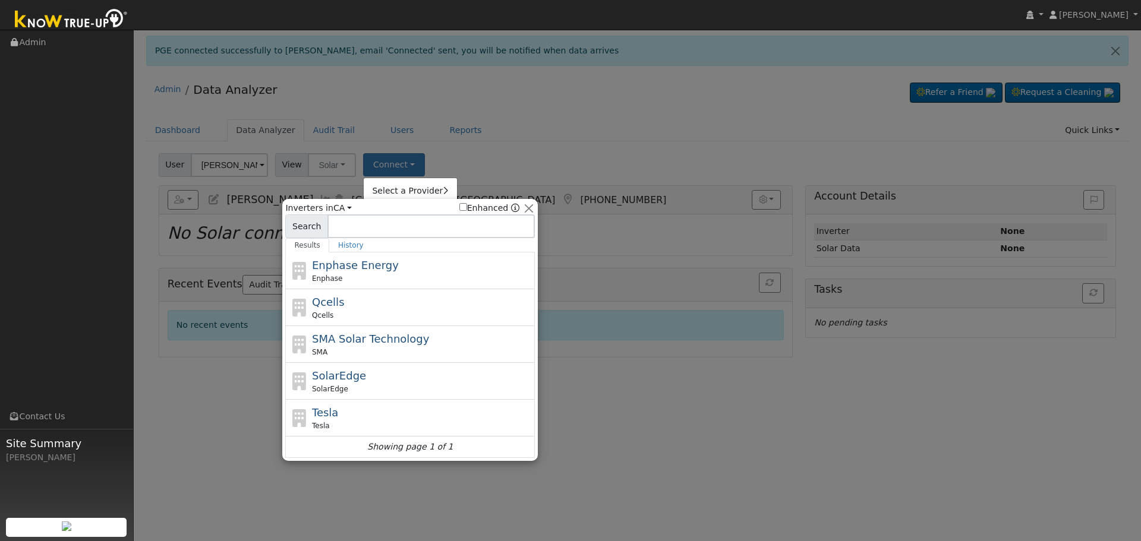
drag, startPoint x: 340, startPoint y: 305, endPoint x: 337, endPoint y: 312, distance: 7.5
click at [340, 309] on div "Qcells Qcells" at bounding box center [422, 307] width 220 height 27
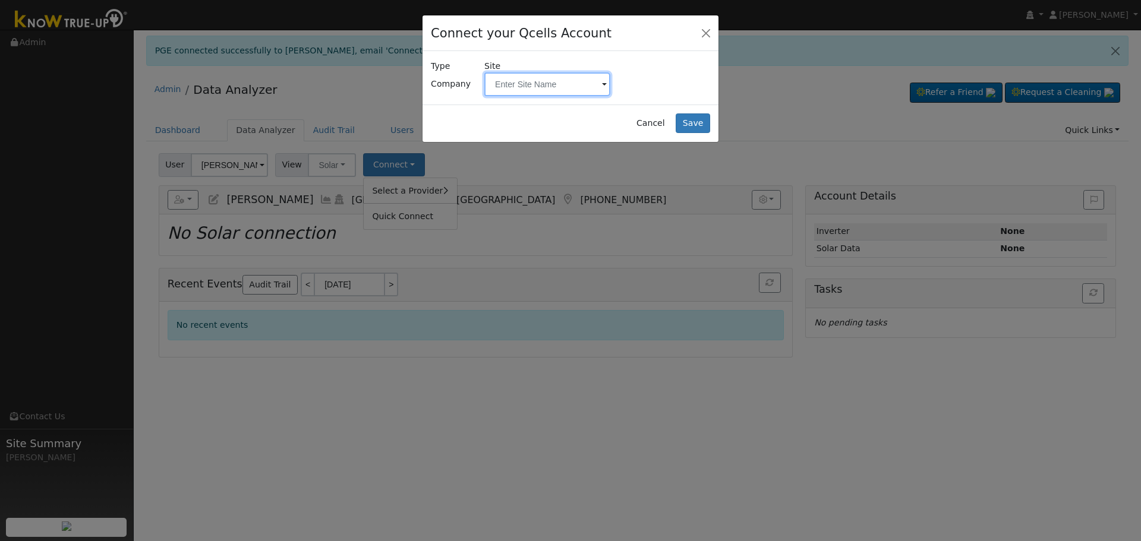
drag, startPoint x: 502, startPoint y: 85, endPoint x: 494, endPoint y: 81, distance: 9.3
click at [494, 81] on input "text" at bounding box center [547, 84] width 126 height 24
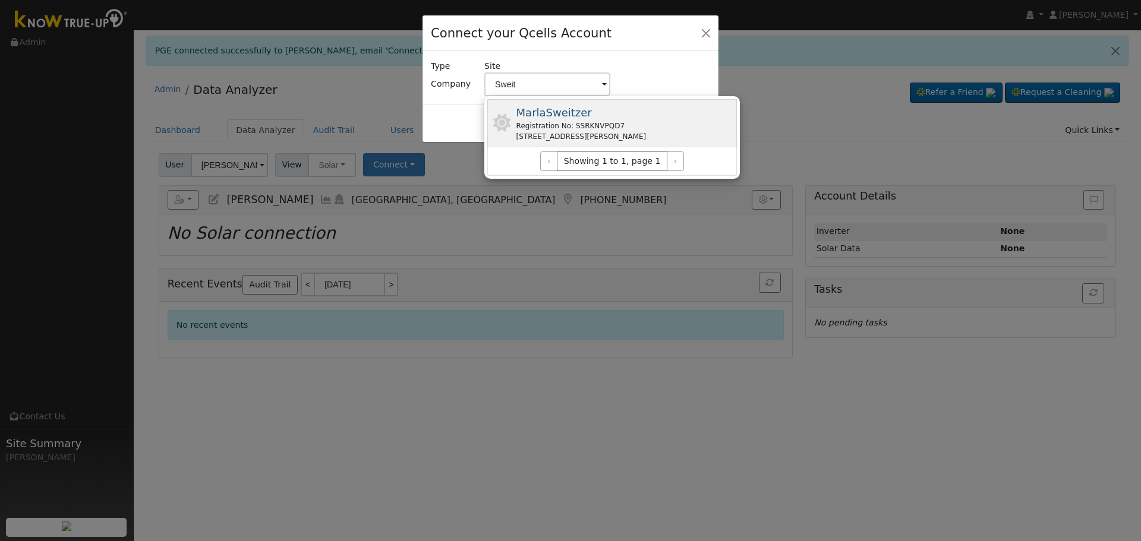
click at [599, 121] on div "Registration No: SSRKNVPQD7" at bounding box center [581, 126] width 130 height 11
type input "MarlaSweitzer"
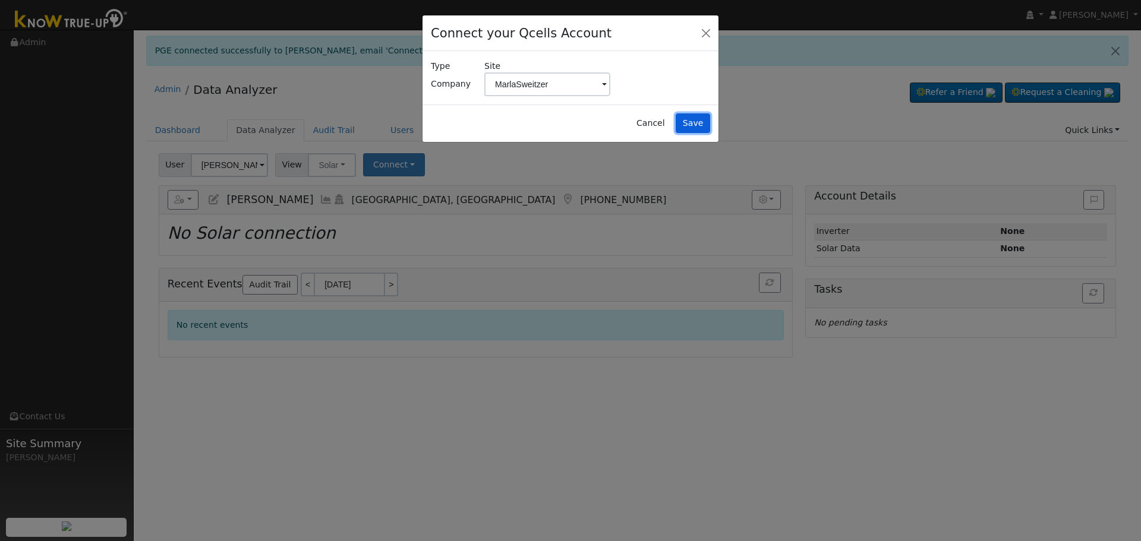
click at [692, 121] on button "Save" at bounding box center [692, 123] width 34 height 20
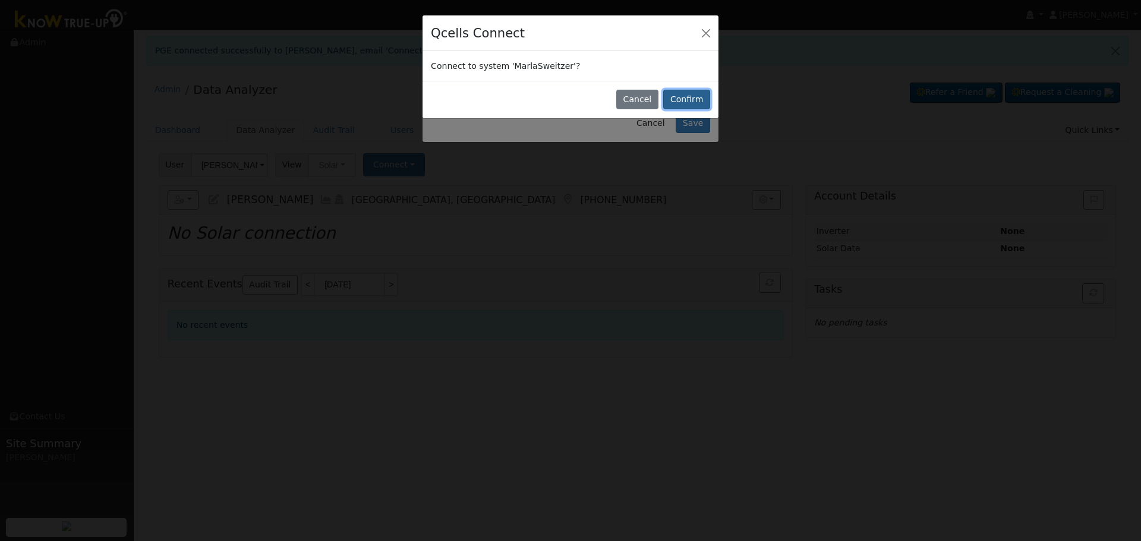
click at [685, 97] on button "Confirm" at bounding box center [686, 100] width 47 height 20
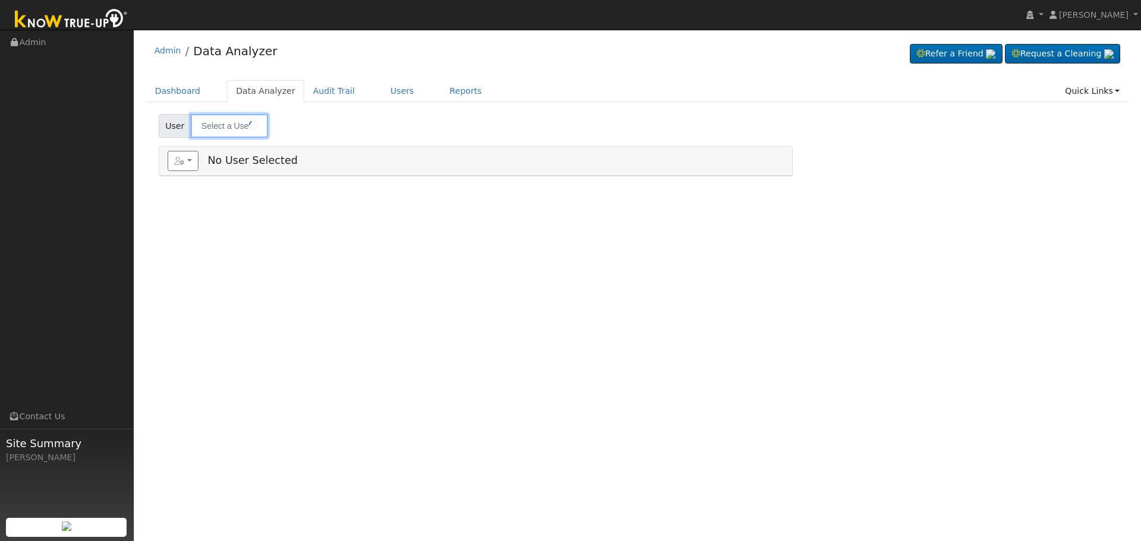
type input "[PERSON_NAME]"
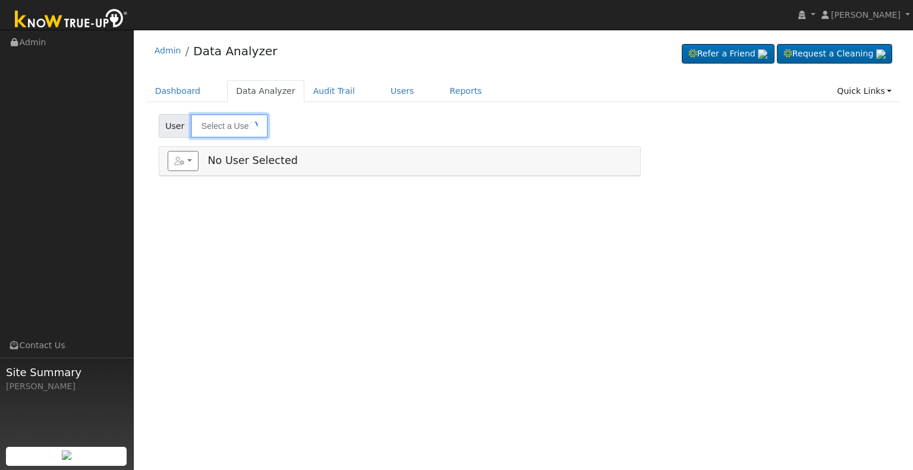
type input "[PERSON_NAME]"
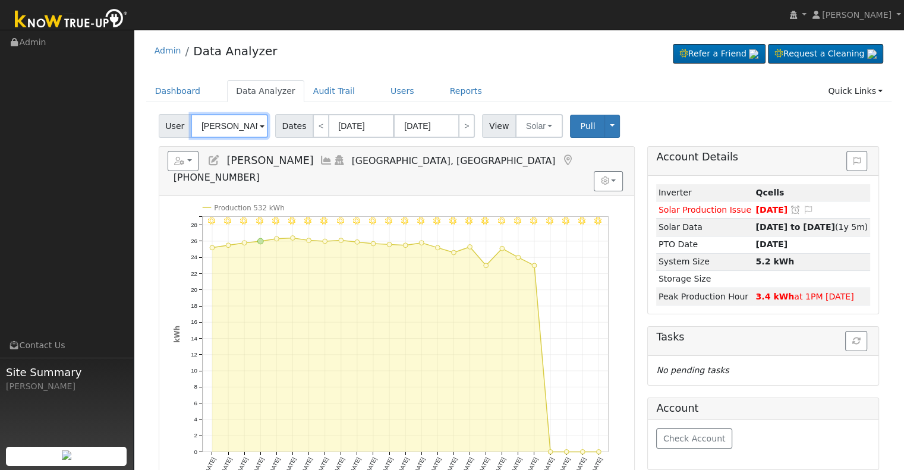
click at [233, 118] on input "[PERSON_NAME]" at bounding box center [229, 126] width 77 height 24
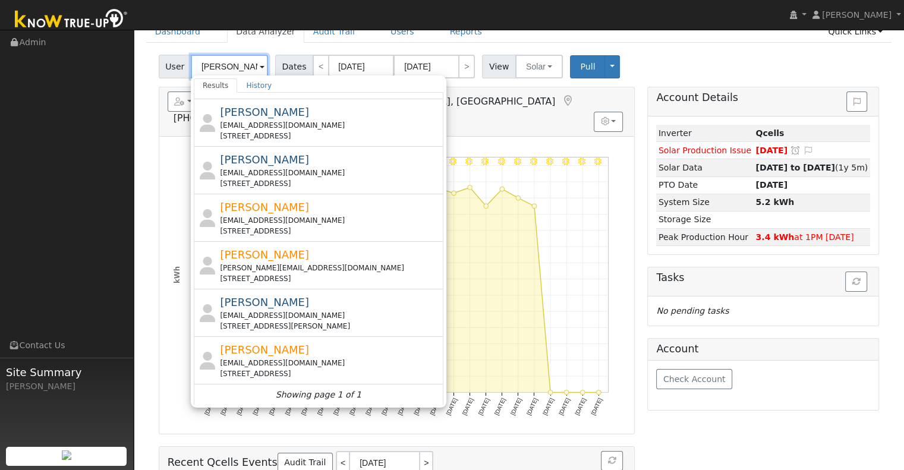
drag, startPoint x: 228, startPoint y: 66, endPoint x: 193, endPoint y: 65, distance: 35.1
click at [193, 65] on input "[PERSON_NAME]" at bounding box center [229, 67] width 77 height 24
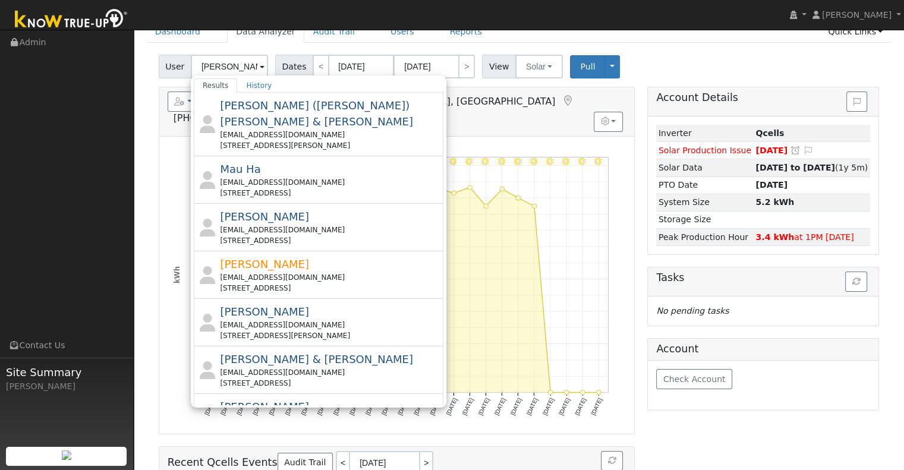
click at [146, 146] on div "User [PERSON_NAME] Results History [PERSON_NAME] ([PERSON_NAME]) [PERSON_NAME] …" at bounding box center [519, 337] width 746 height 574
type input "[PERSON_NAME]"
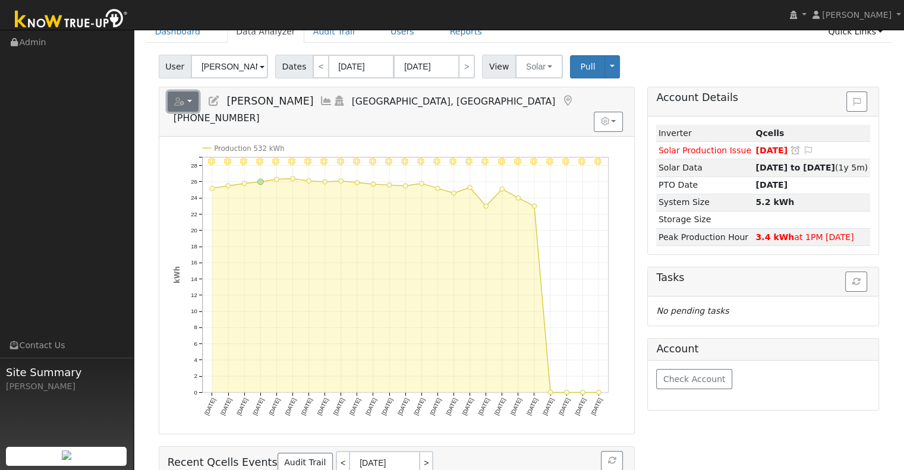
click at [173, 98] on button "button" at bounding box center [183, 101] width 31 height 20
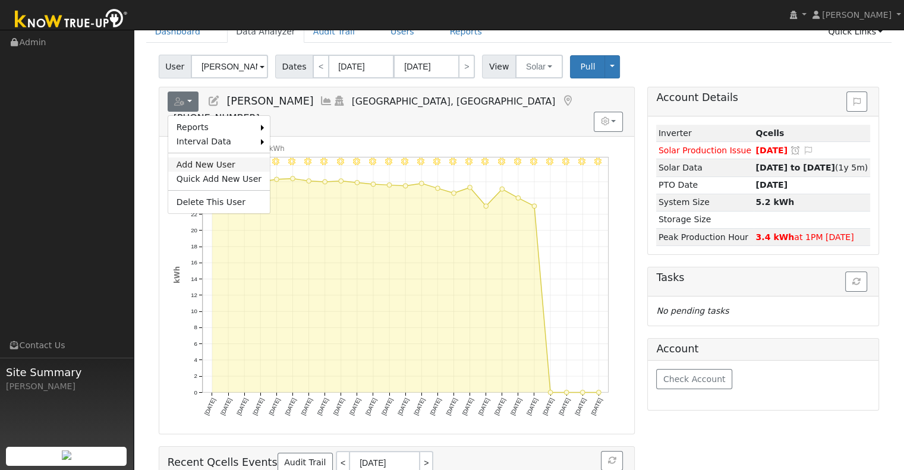
click at [202, 157] on link "Add New User" at bounding box center [219, 164] width 102 height 14
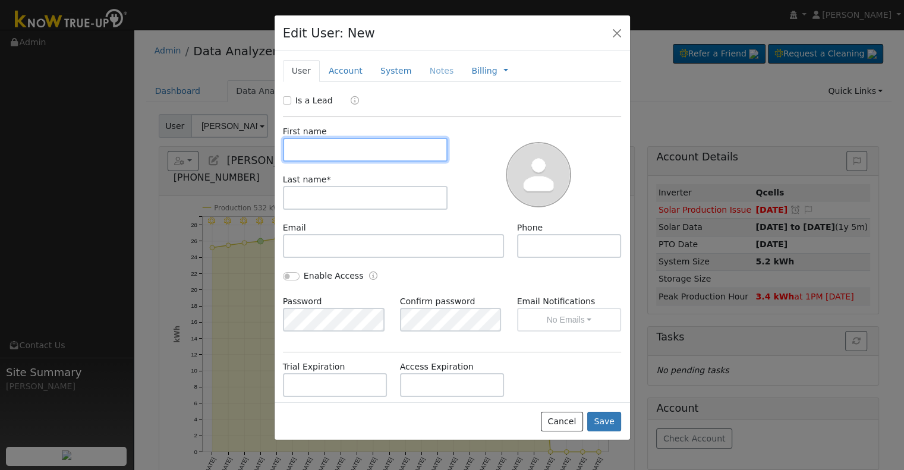
click at [322, 143] on input "text" at bounding box center [365, 150] width 165 height 24
click at [368, 150] on input "text" at bounding box center [365, 150] width 165 height 24
paste input "[PERSON_NAME]"
type input "[PERSON_NAME]"
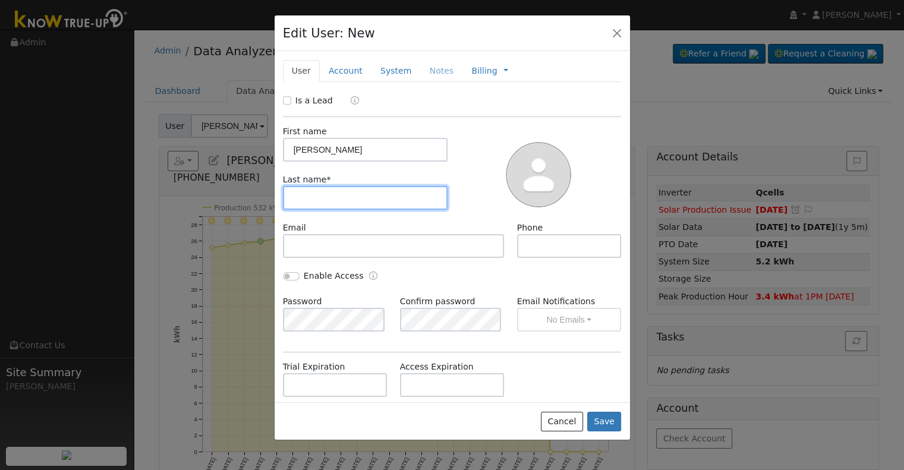
click at [331, 194] on input "text" at bounding box center [365, 198] width 165 height 24
click at [311, 206] on input "text" at bounding box center [365, 198] width 165 height 24
paste input "[PERSON_NAME]"
type input "[PERSON_NAME]"
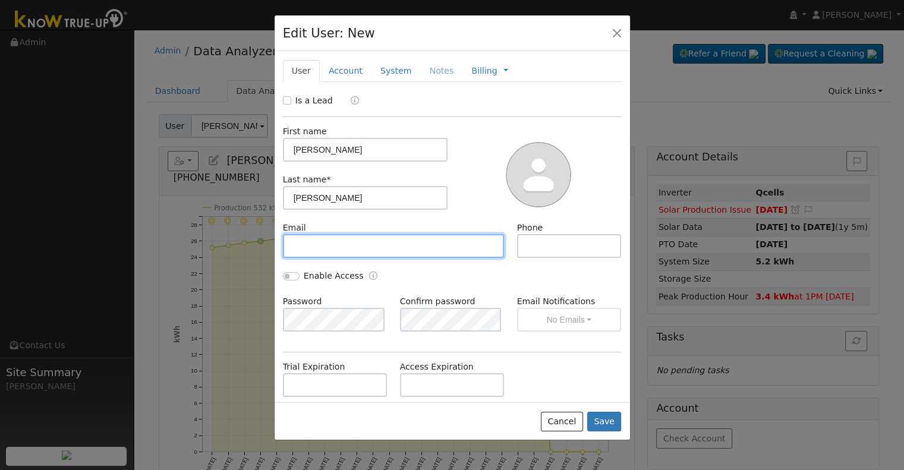
click at [336, 235] on input "text" at bounding box center [394, 246] width 222 height 24
click at [403, 247] on input "text" at bounding box center [394, 246] width 222 height 24
paste input "[EMAIL_ADDRESS][DOMAIN_NAME]"
type input "[EMAIL_ADDRESS][DOMAIN_NAME]"
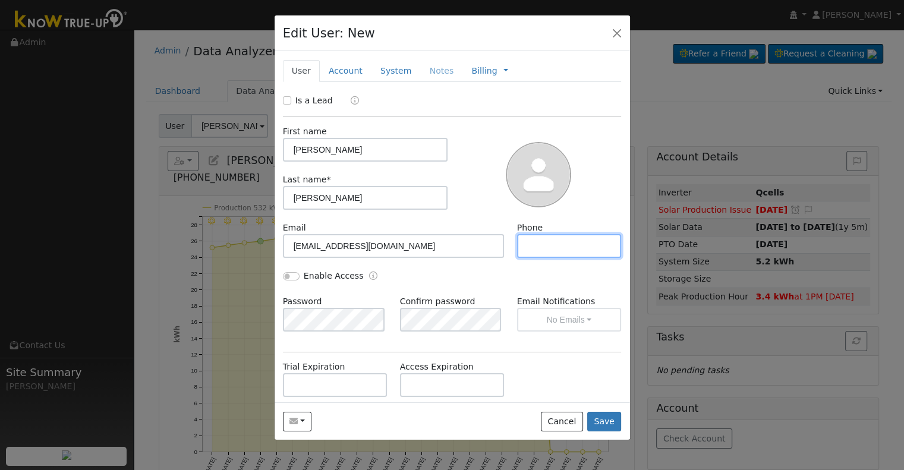
click at [538, 247] on input "text" at bounding box center [569, 246] width 105 height 24
click at [557, 249] on input "text" at bounding box center [569, 246] width 105 height 24
paste input "[PHONE_NUMBER]"
type input "[PHONE_NUMBER]"
click at [283, 273] on input "Enable Access" at bounding box center [291, 276] width 17 height 8
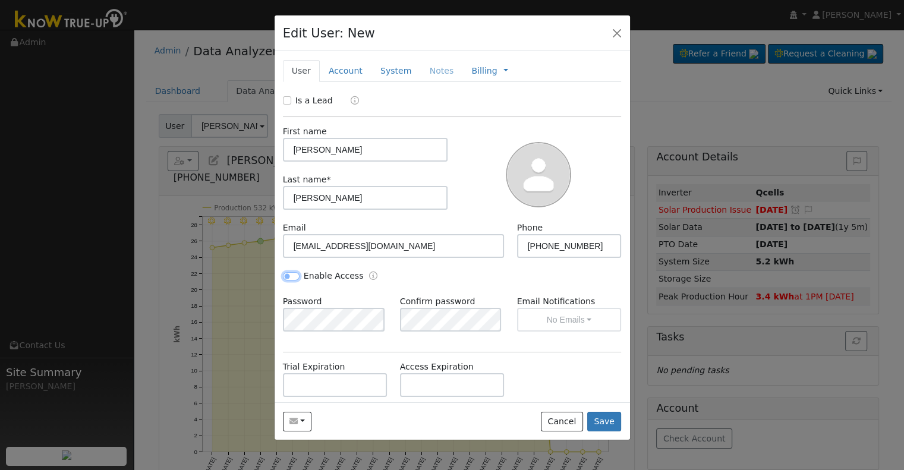
checkbox input "true"
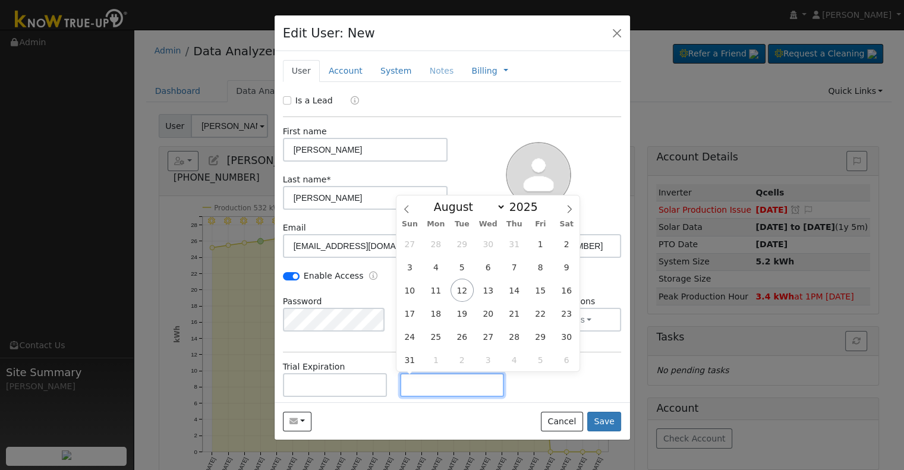
paste input "[DATE]"
drag, startPoint x: 446, startPoint y: 385, endPoint x: 434, endPoint y: 382, distance: 12.2
click at [434, 382] on input "[DATE]" at bounding box center [452, 385] width 105 height 24
type input "[DATE]"
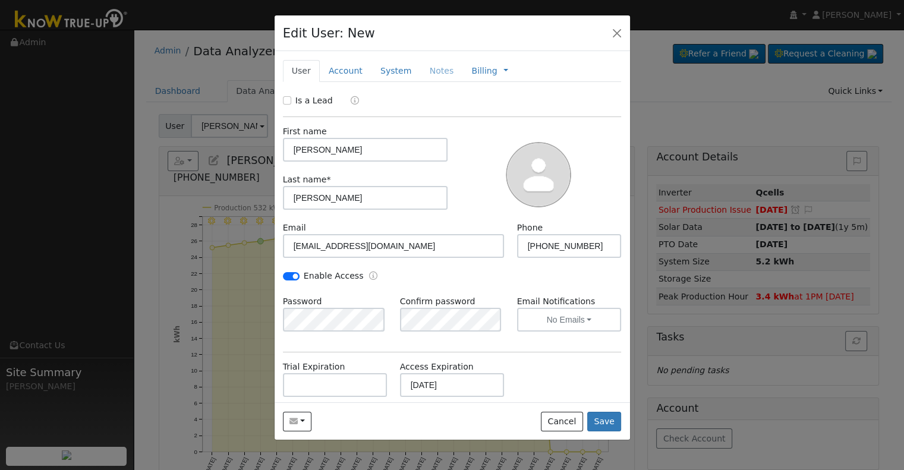
click at [523, 387] on div "Trial Expiration Access Expiration [DATE]" at bounding box center [451, 385] width 351 height 48
click at [345, 65] on link "Account" at bounding box center [346, 71] width 52 height 22
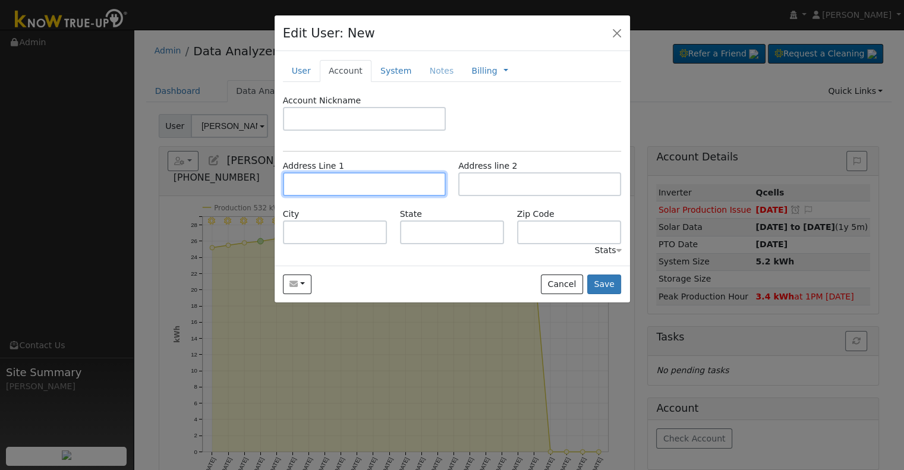
click at [380, 190] on input "text" at bounding box center [364, 184] width 163 height 24
paste input "[STREET_ADDRESS]"
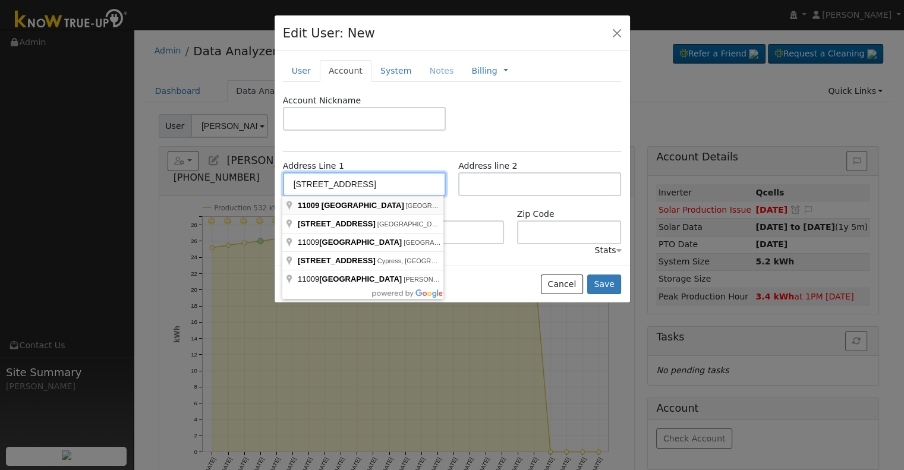
type input "[STREET_ADDRESS]"
type input "[GEOGRAPHIC_DATA]"
type input "CA"
type input "93311"
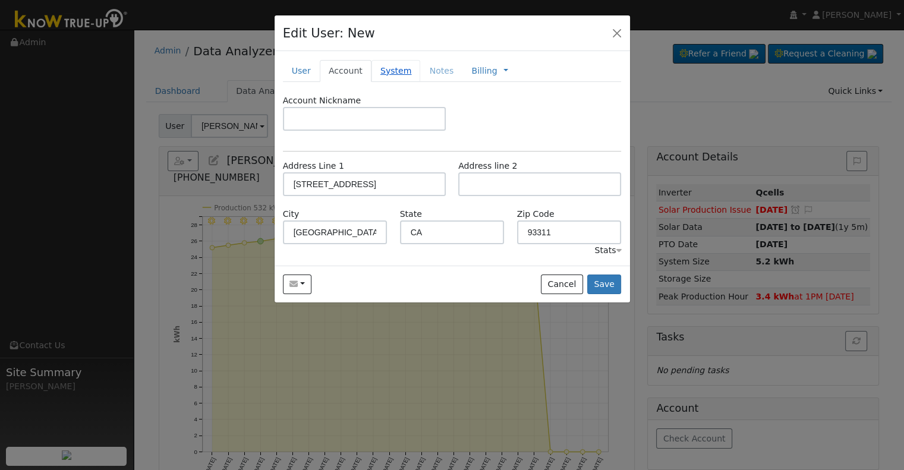
click at [382, 73] on link "System" at bounding box center [395, 71] width 49 height 22
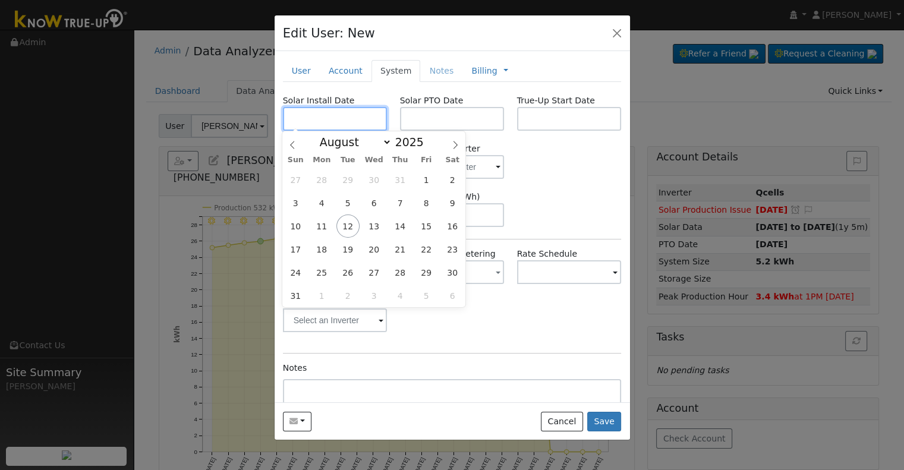
click at [326, 113] on input "text" at bounding box center [335, 119] width 105 height 24
drag, startPoint x: 317, startPoint y: 113, endPoint x: 519, endPoint y: 171, distance: 210.5
click at [519, 171] on div "Requested Utility Requested Inverter" at bounding box center [451, 161] width 351 height 36
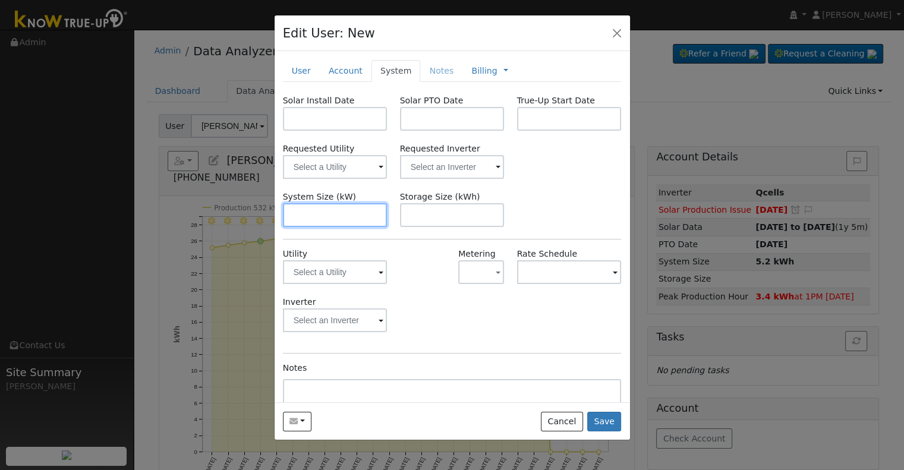
paste input "8.610"
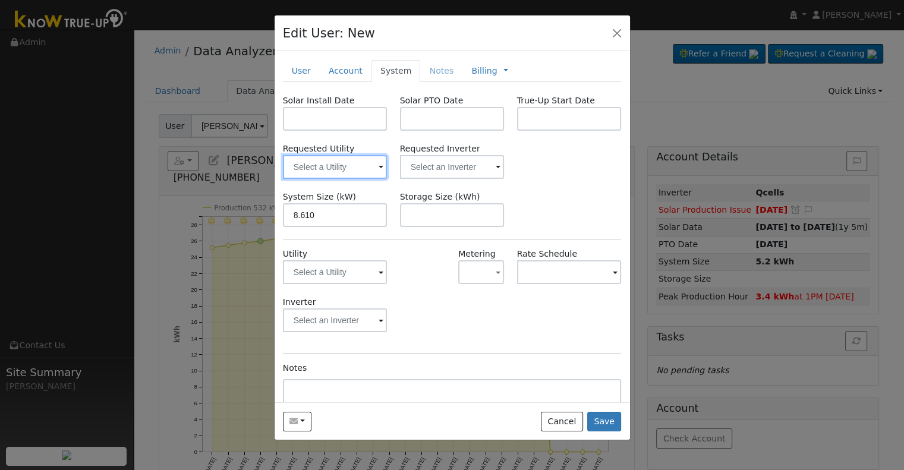
type input "8.6"
click at [326, 166] on input "text" at bounding box center [335, 167] width 105 height 24
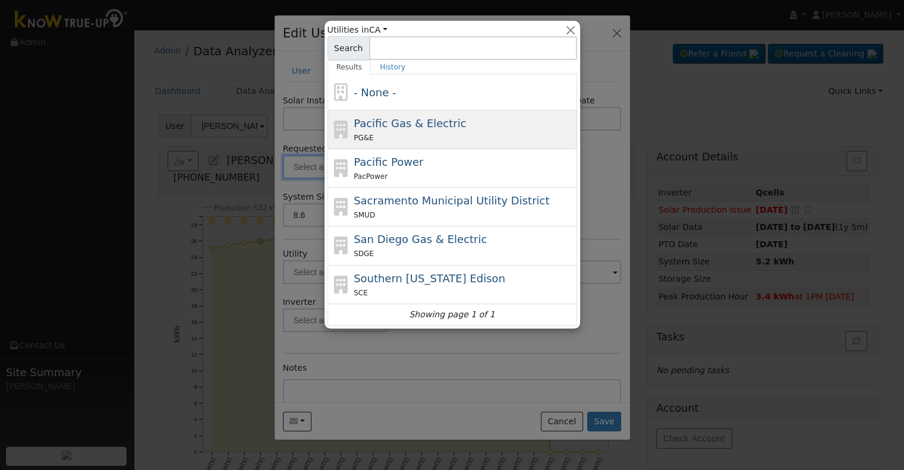
click at [512, 119] on div "Pacific Gas & Electric PG&E" at bounding box center [463, 129] width 220 height 29
type input "Pacific Gas & Electric"
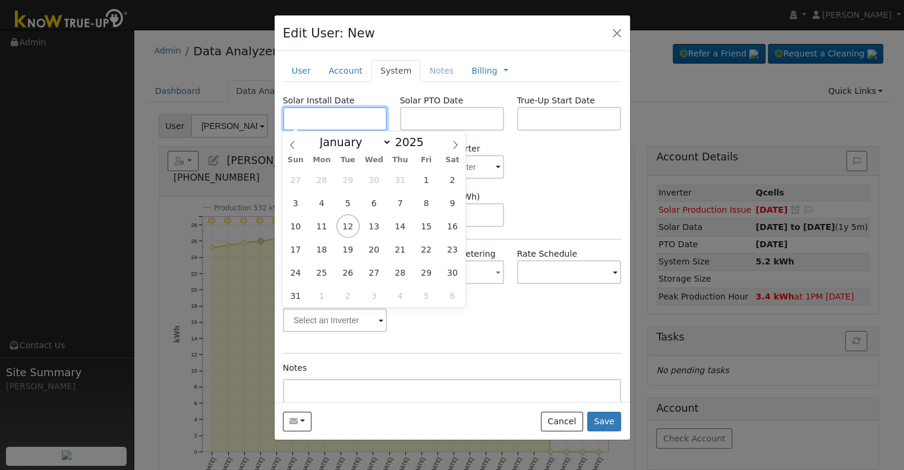
click at [320, 110] on input "text" at bounding box center [335, 119] width 105 height 24
paste input "[DATE]"
type input "[DATE]"
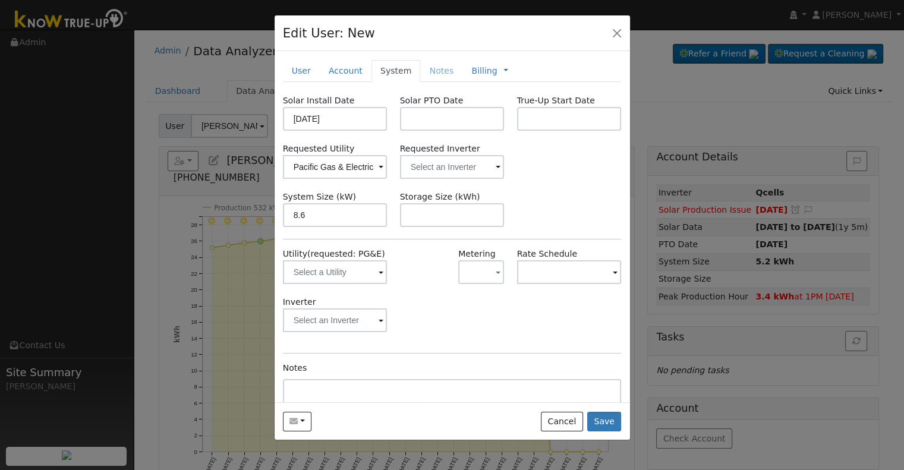
click at [553, 184] on div "Solar Install Date [DATE] Solar PTO Date True-Up Start Date Requested Utility P…" at bounding box center [452, 281] width 339 height 374
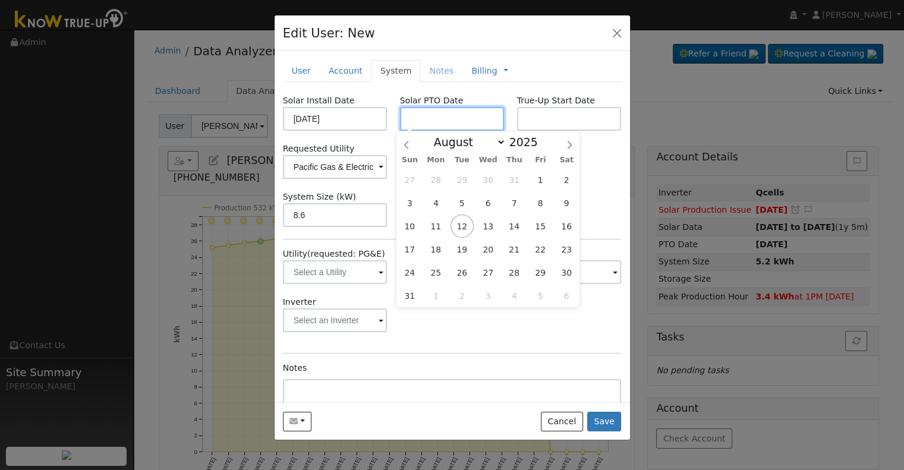
drag, startPoint x: 421, startPoint y: 122, endPoint x: 417, endPoint y: 137, distance: 15.9
click at [422, 121] on input "text" at bounding box center [452, 119] width 105 height 24
paste input "[DATE]"
type input "[DATE]"
click at [601, 173] on div "Requested Utility Pacific Gas & Electric Requested Inverter" at bounding box center [451, 161] width 351 height 36
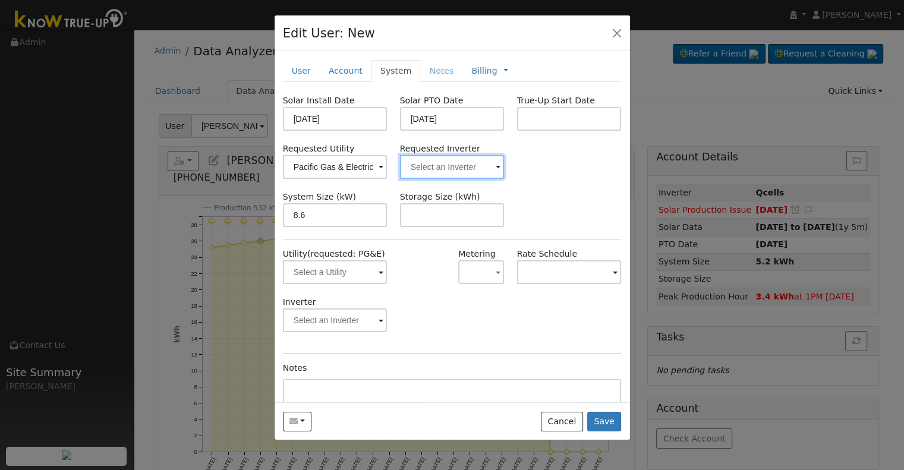
click at [387, 171] on input "text" at bounding box center [335, 167] width 105 height 24
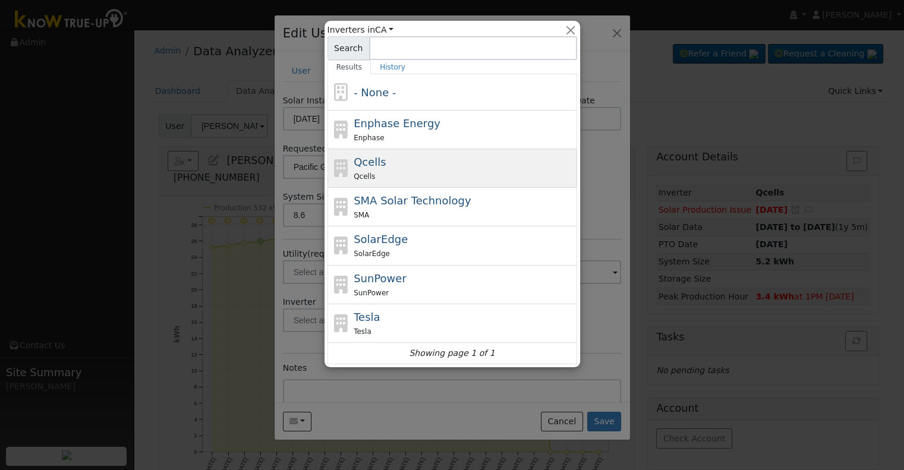
click at [406, 170] on div "Qcells" at bounding box center [463, 176] width 220 height 12
type input "Qcells"
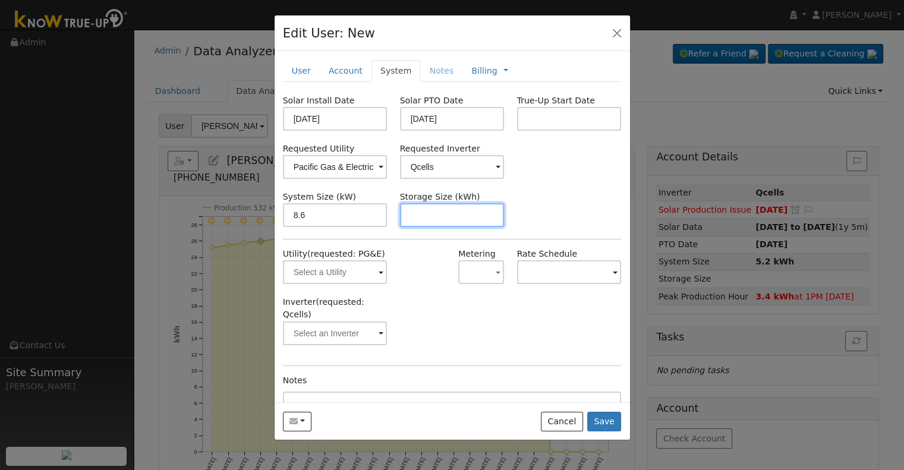
click at [439, 211] on input "text" at bounding box center [452, 215] width 105 height 24
paste input "15.00"
type input "15"
click at [471, 73] on link "Billing" at bounding box center [484, 71] width 26 height 12
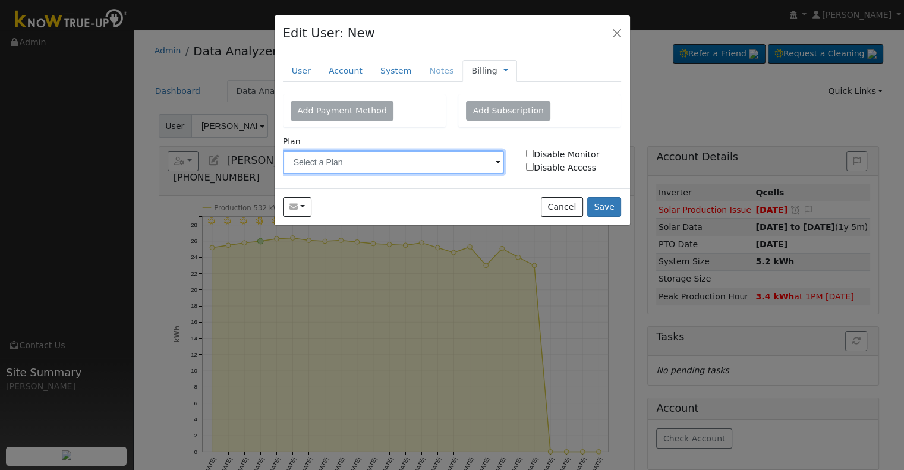
click at [390, 163] on input "text" at bounding box center [394, 162] width 222 height 24
